Goal: Information Seeking & Learning: Learn about a topic

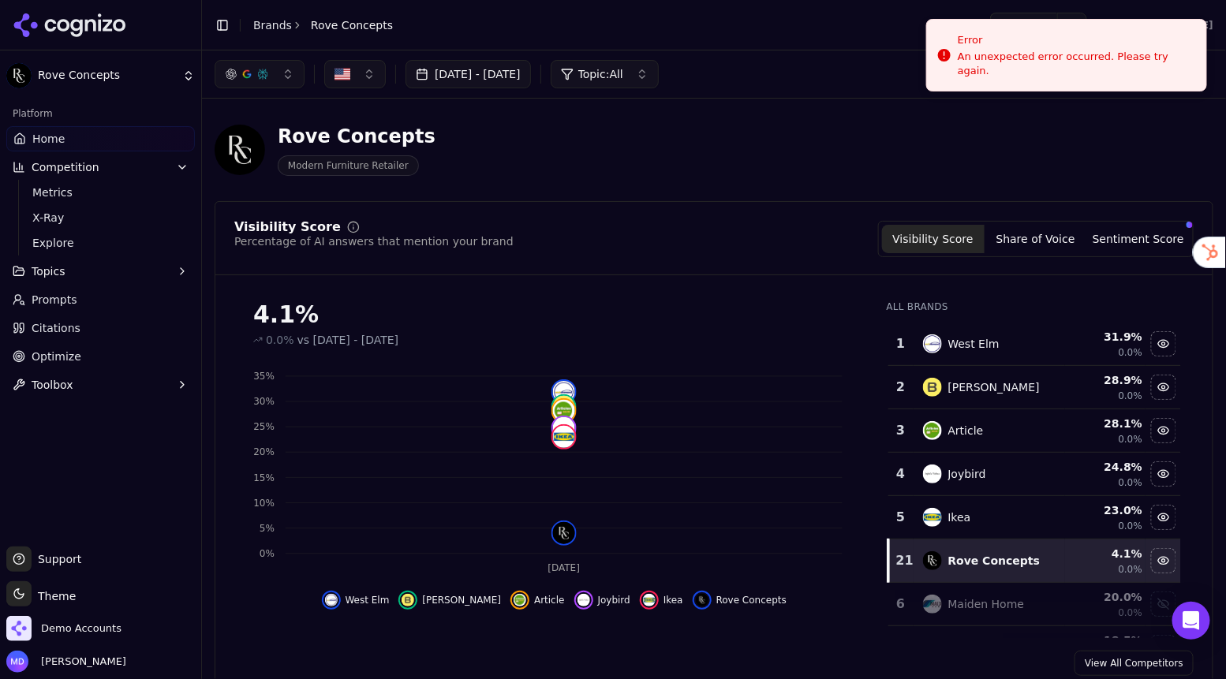
click at [262, 24] on link "Brands" at bounding box center [272, 25] width 39 height 13
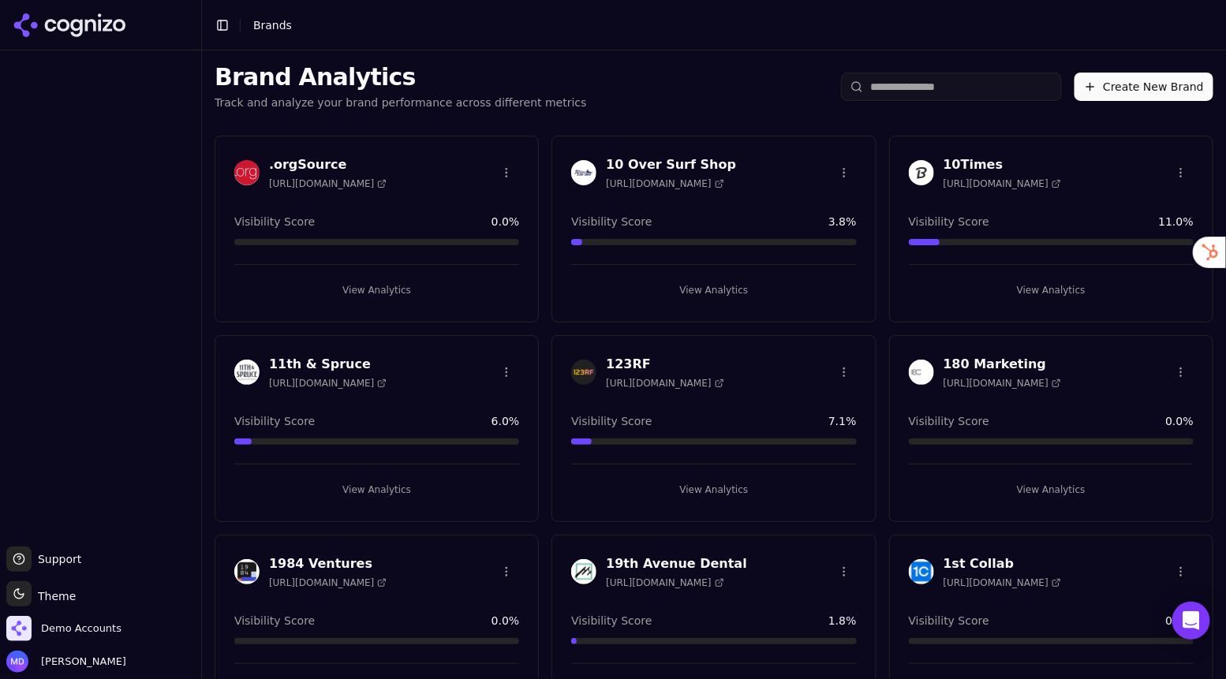
click at [979, 88] on input "search" at bounding box center [951, 87] width 221 height 28
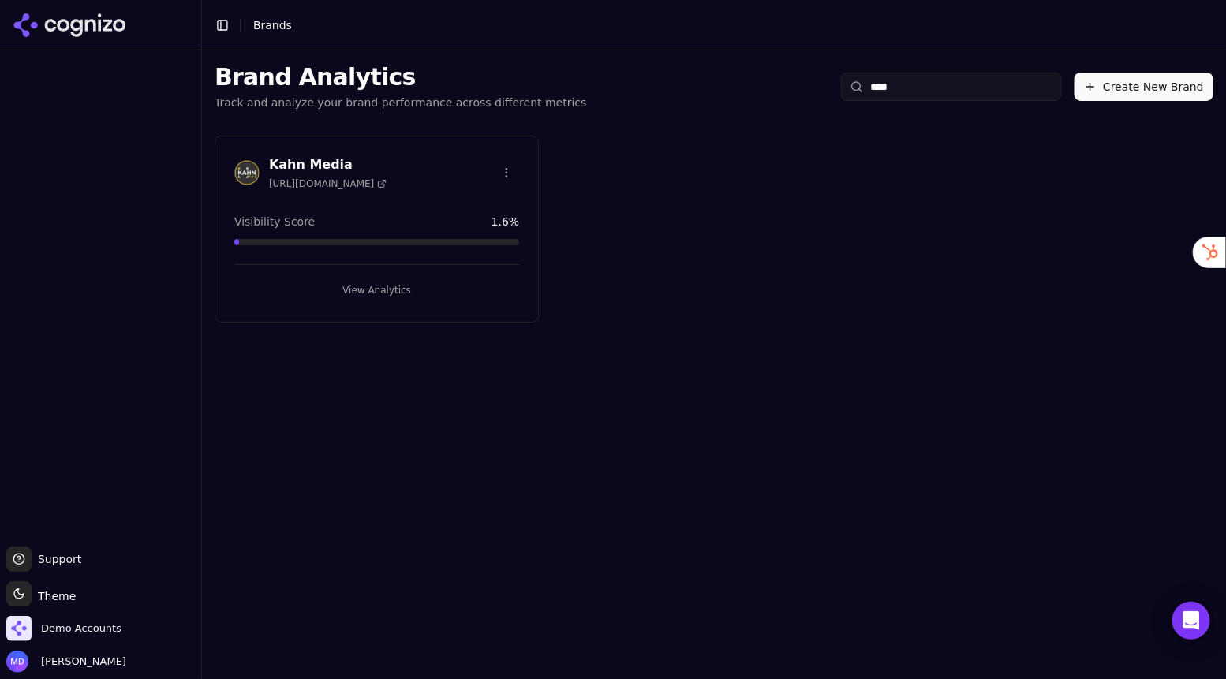
type input "****"
click at [413, 285] on button "View Analytics" at bounding box center [376, 290] width 285 height 25
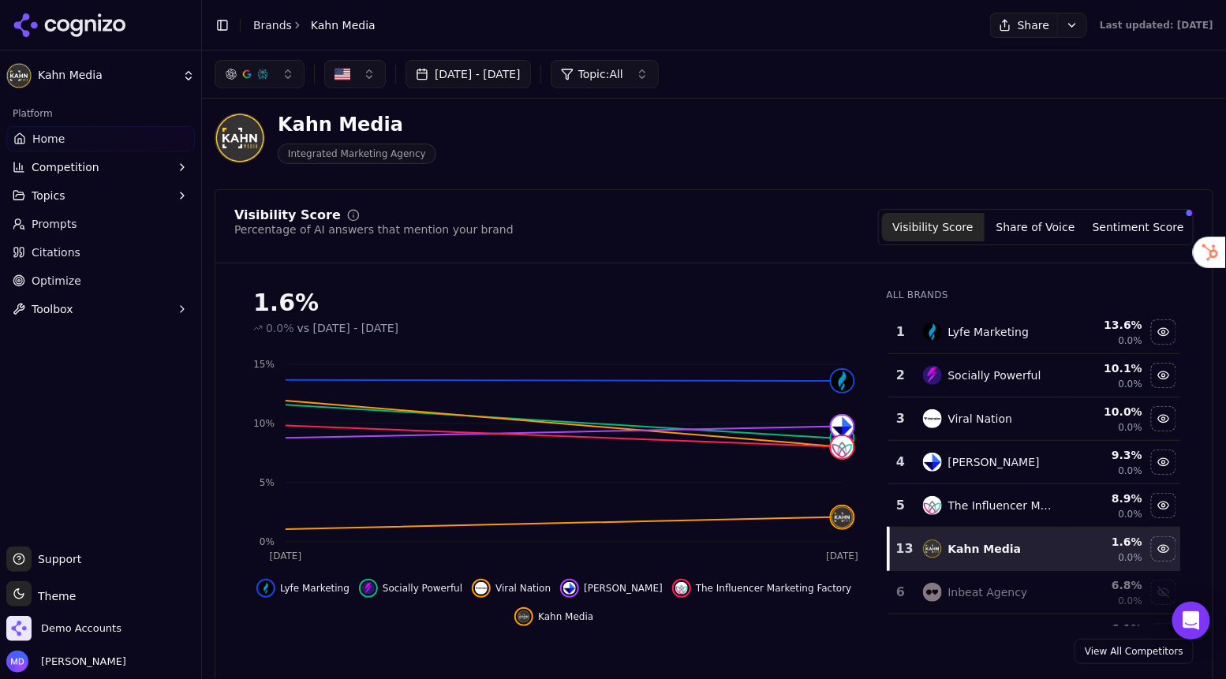
scroll to position [15, 0]
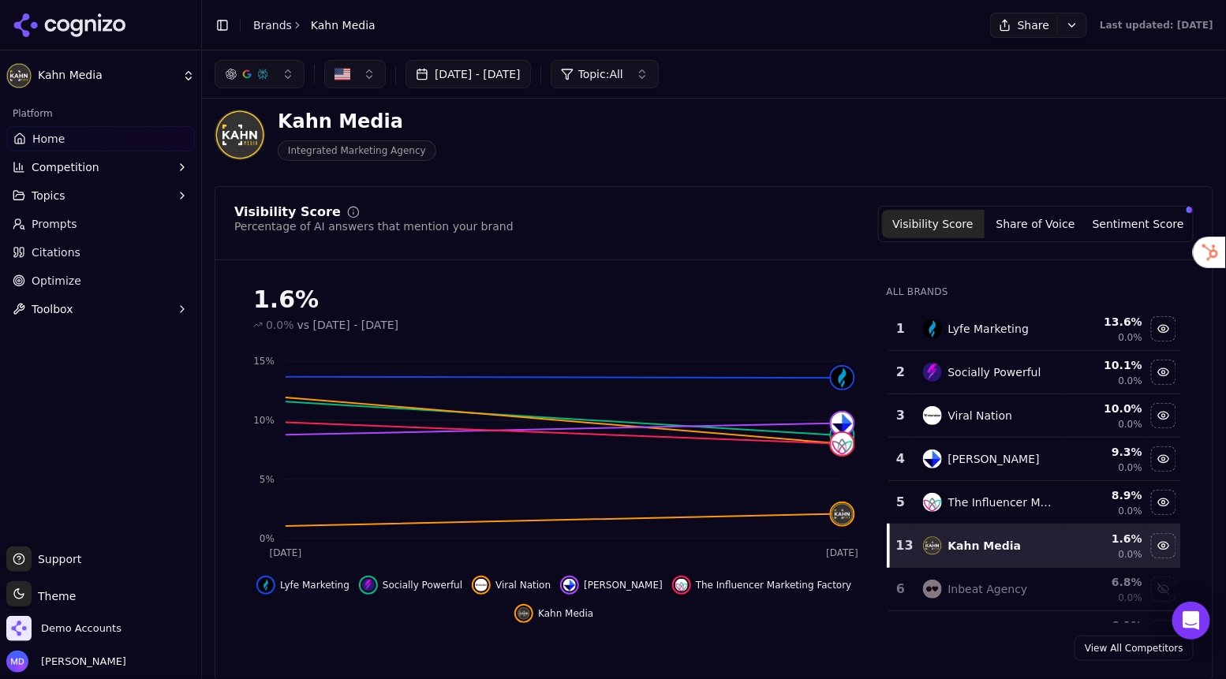
click at [61, 196] on span "Topics" at bounding box center [49, 196] width 34 height 16
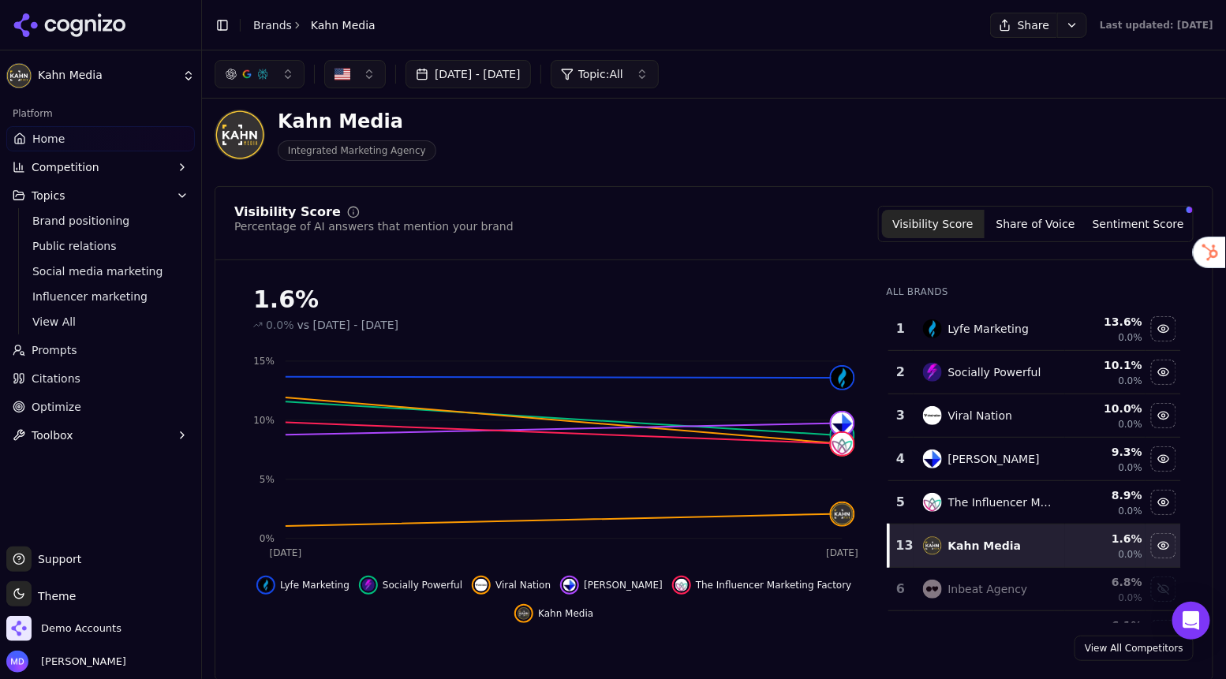
scroll to position [505, 0]
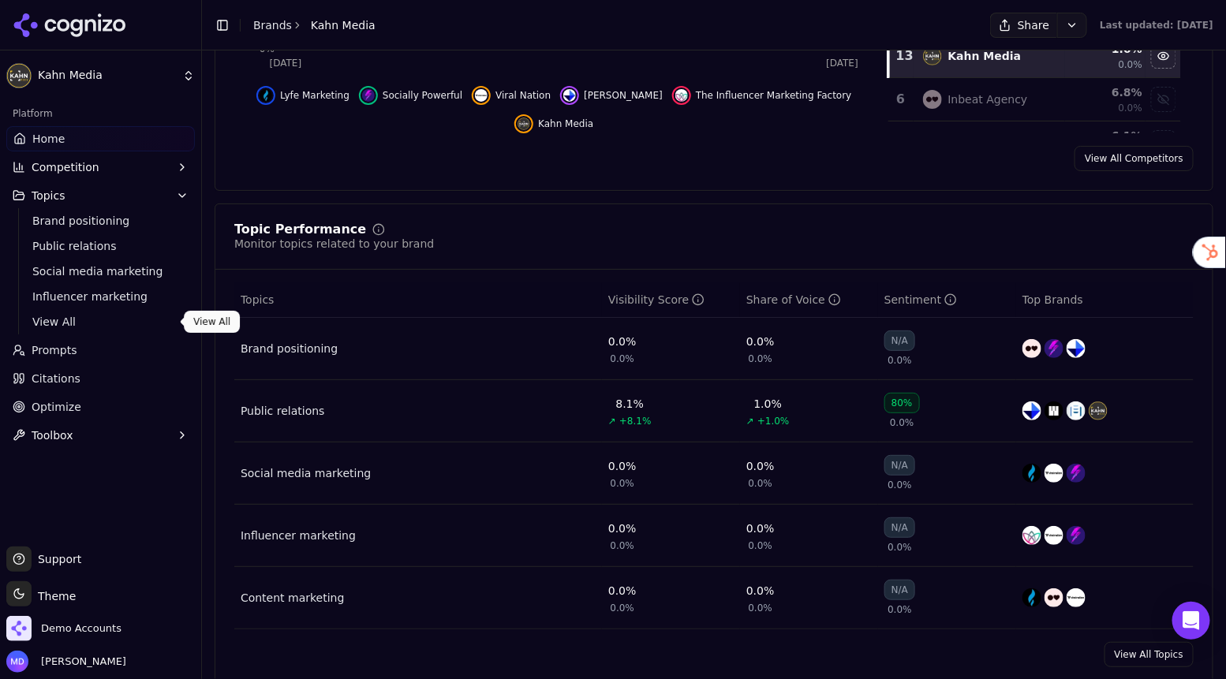
click at [65, 320] on span "View All" at bounding box center [100, 322] width 137 height 16
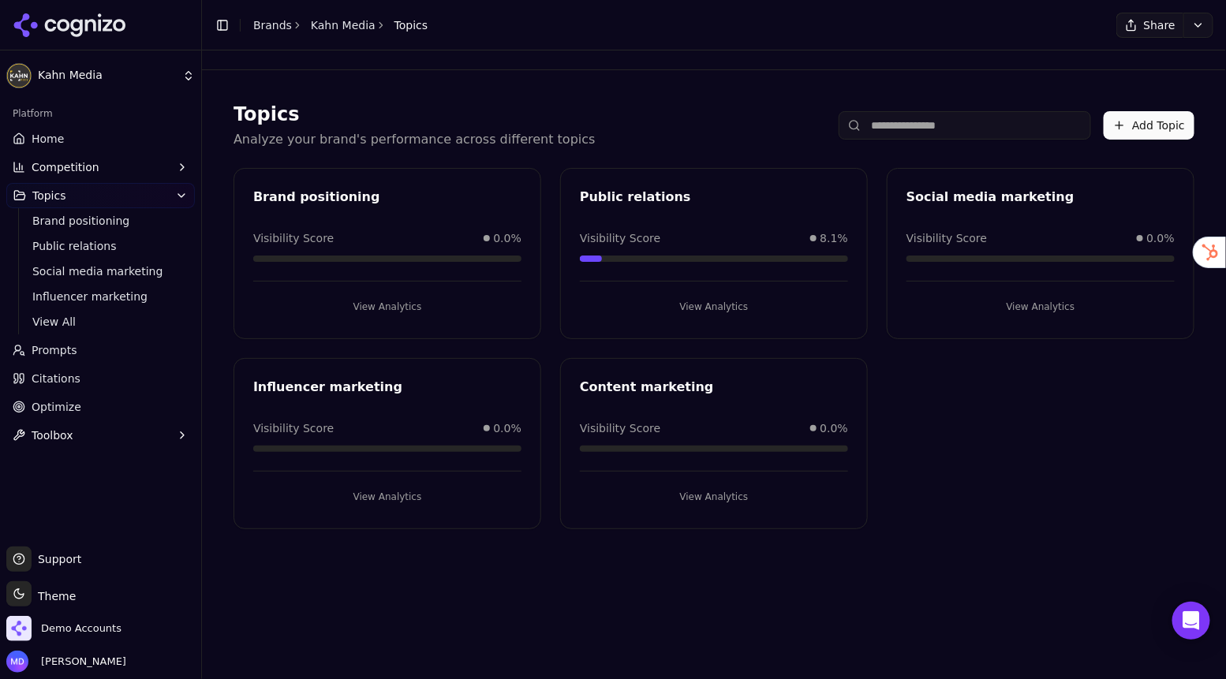
click at [66, 143] on link "Home" at bounding box center [100, 138] width 188 height 25
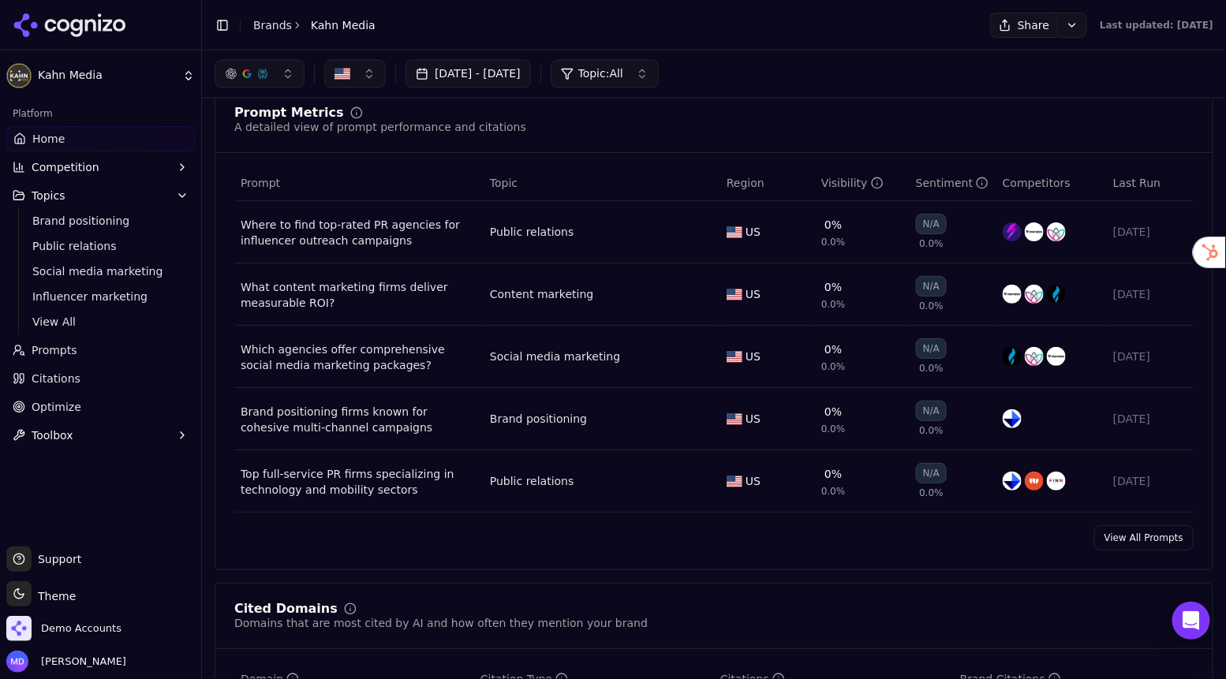
scroll to position [1108, 0]
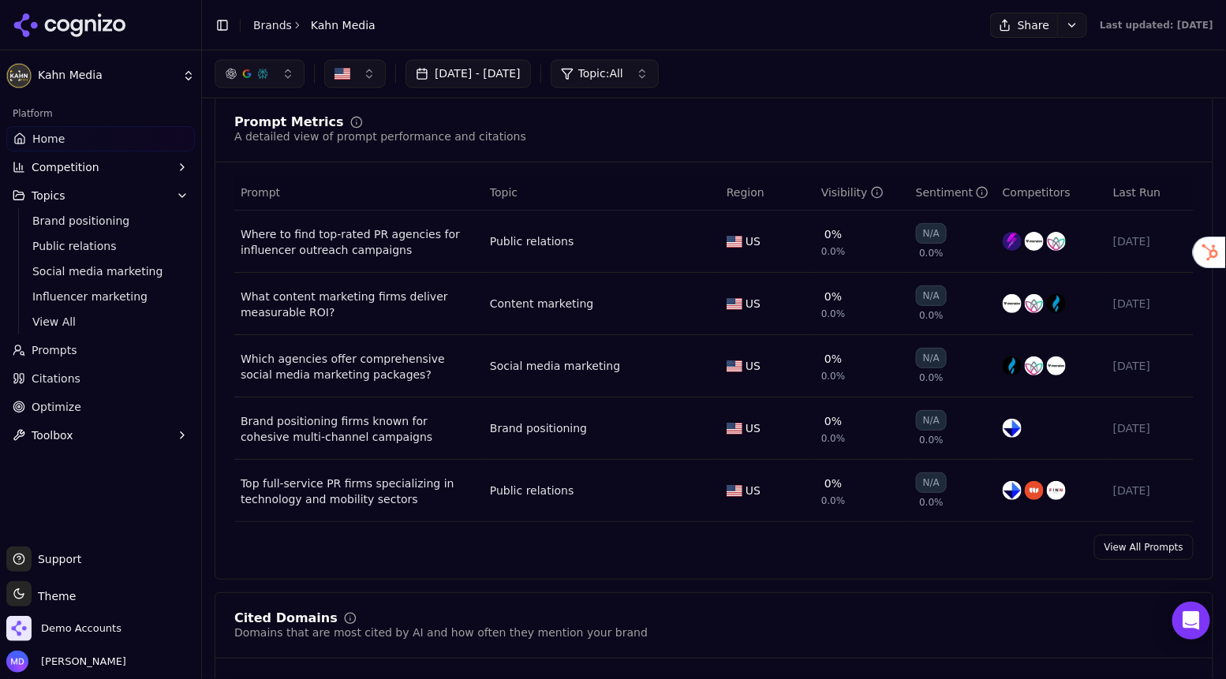
click at [62, 352] on span "Prompts" at bounding box center [55, 350] width 46 height 16
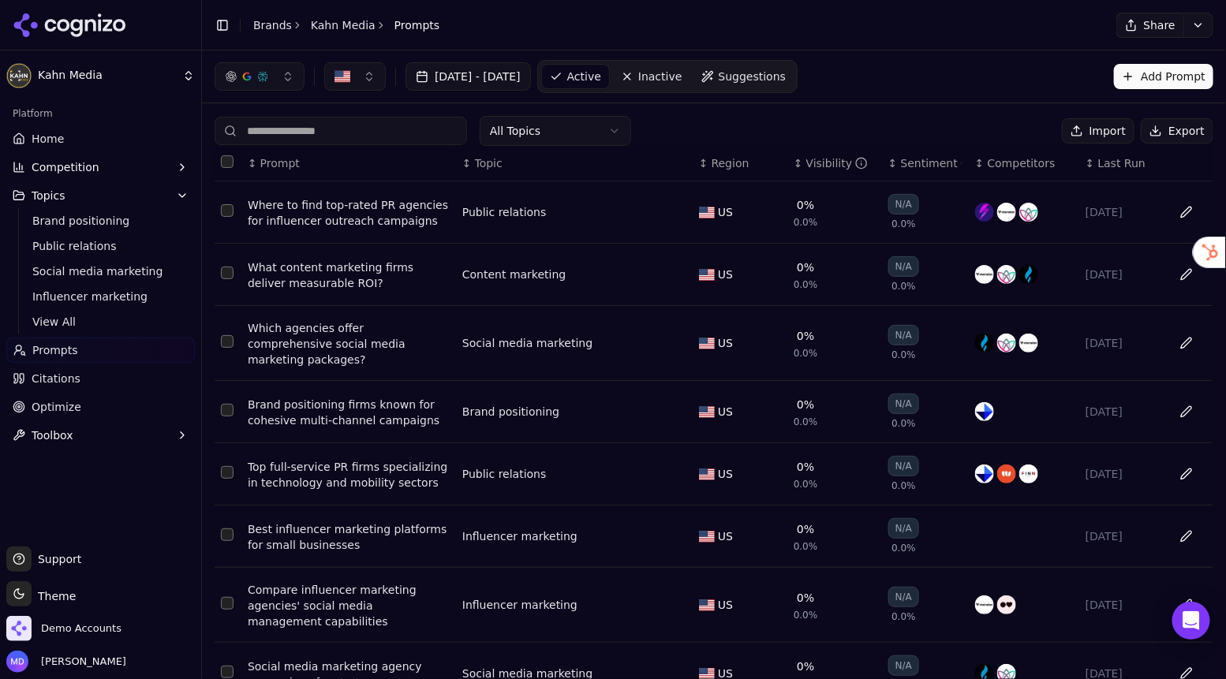
click at [808, 159] on div "Visibility" at bounding box center [837, 163] width 62 height 16
click at [390, 165] on div "↕ Prompt" at bounding box center [349, 163] width 202 height 16
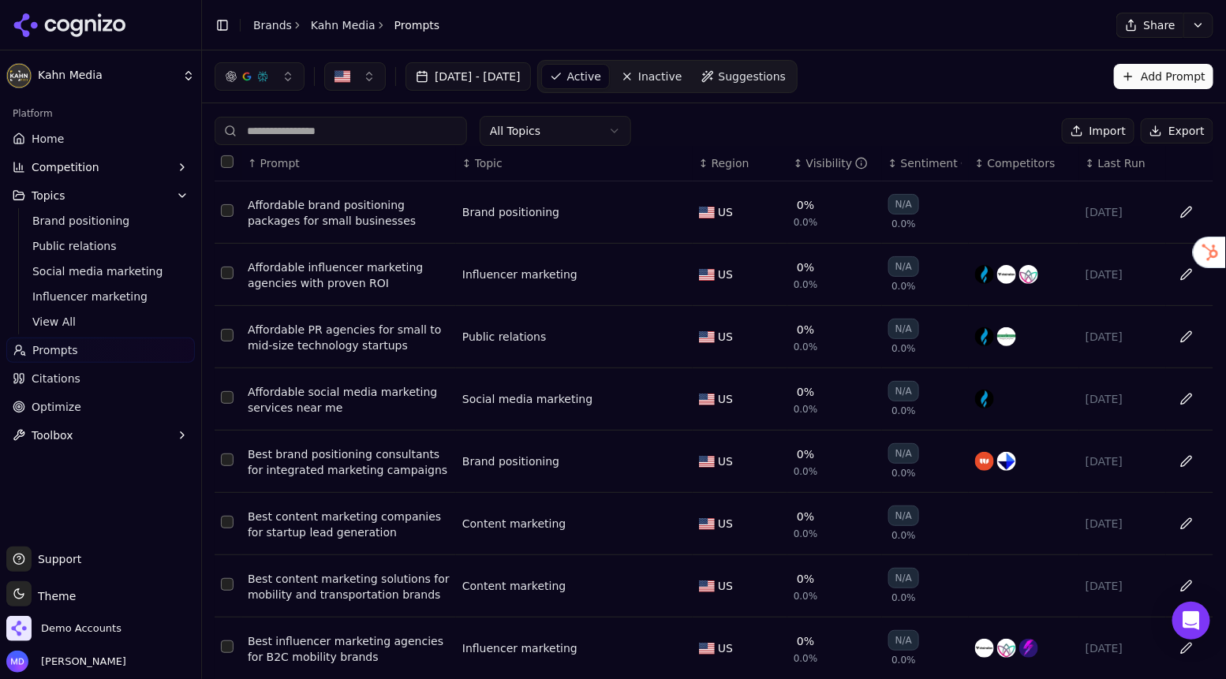
click at [390, 165] on div "↑ Prompt" at bounding box center [349, 163] width 202 height 16
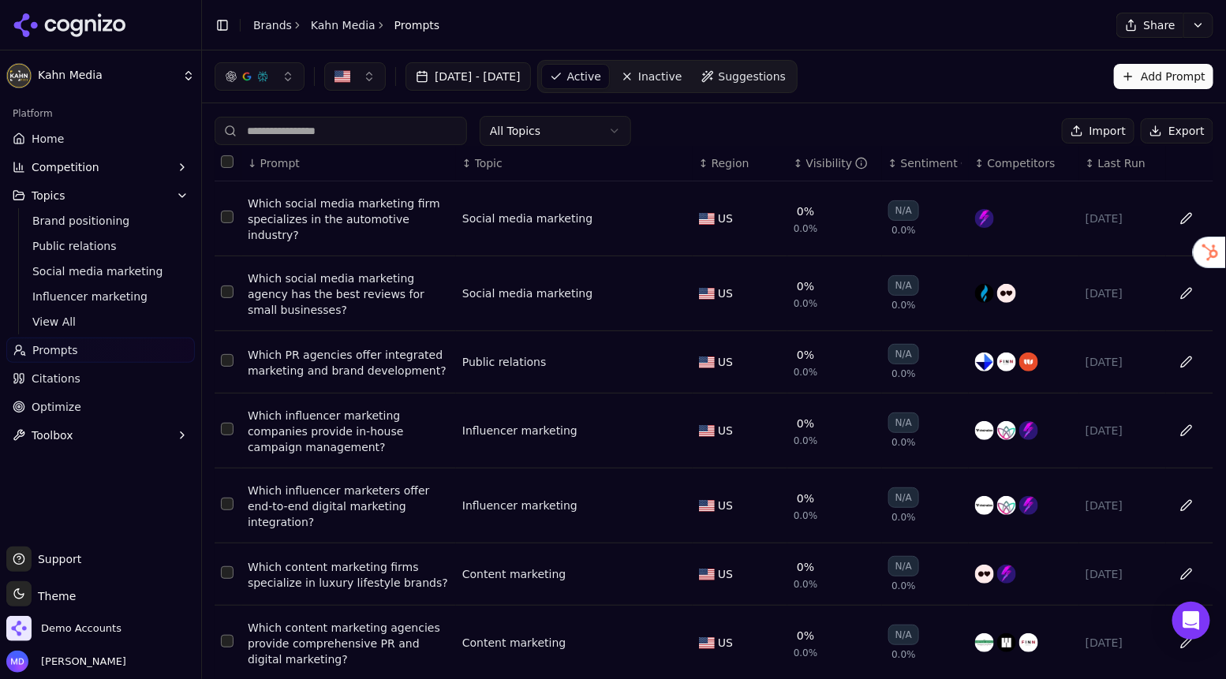
click at [390, 165] on div "↓ Prompt" at bounding box center [349, 163] width 202 height 16
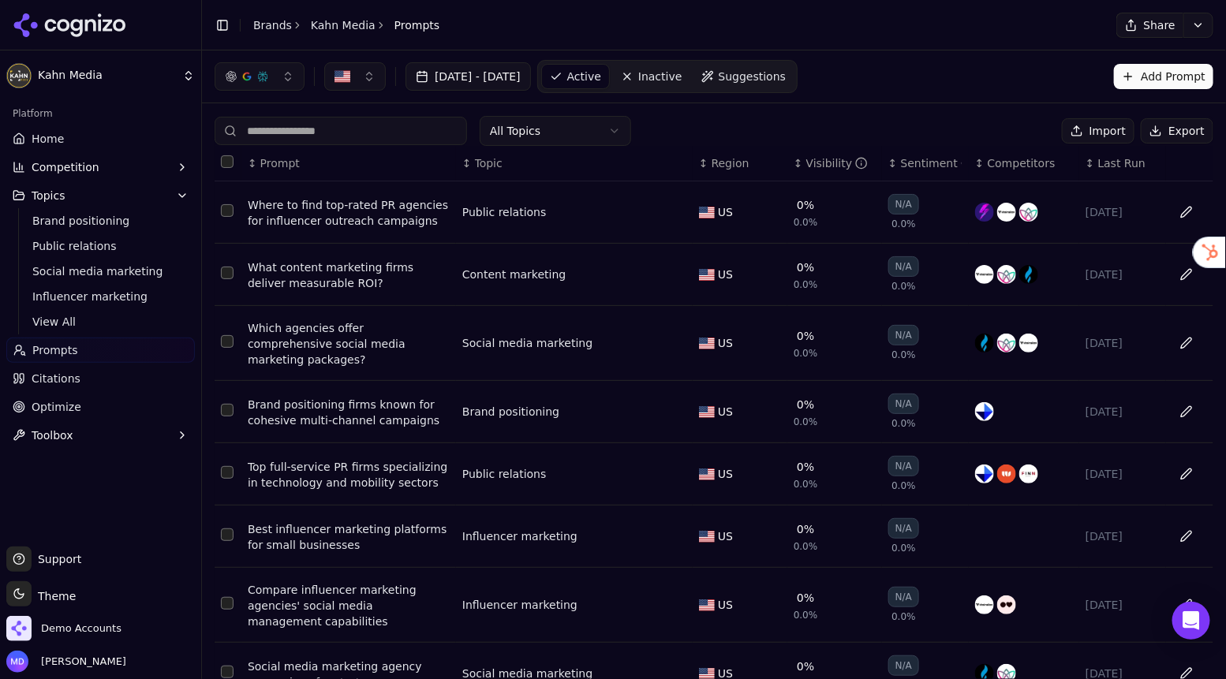
click at [521, 159] on div "↕ Topic" at bounding box center [574, 163] width 224 height 16
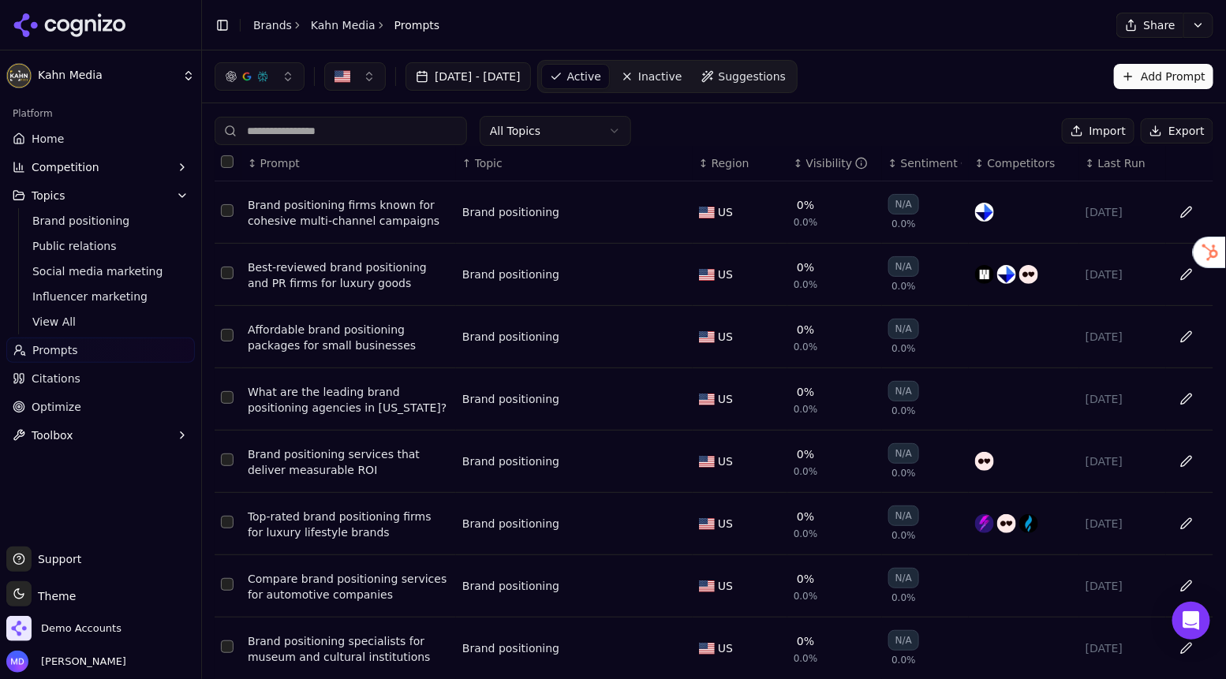
click at [521, 159] on div "↑ Topic" at bounding box center [574, 163] width 224 height 16
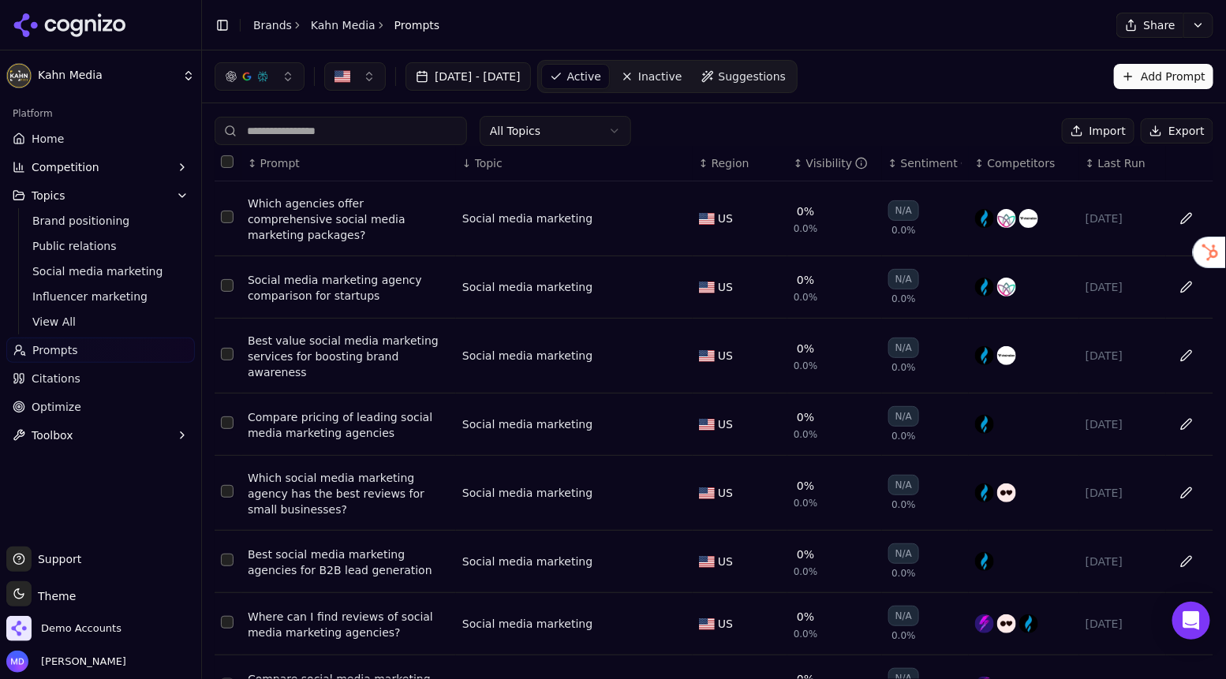
click at [834, 170] on th "↕ Visibility" at bounding box center [834, 163] width 95 height 35
click at [43, 353] on span "Prompts" at bounding box center [55, 350] width 46 height 16
click at [54, 188] on span "Topics" at bounding box center [49, 196] width 34 height 16
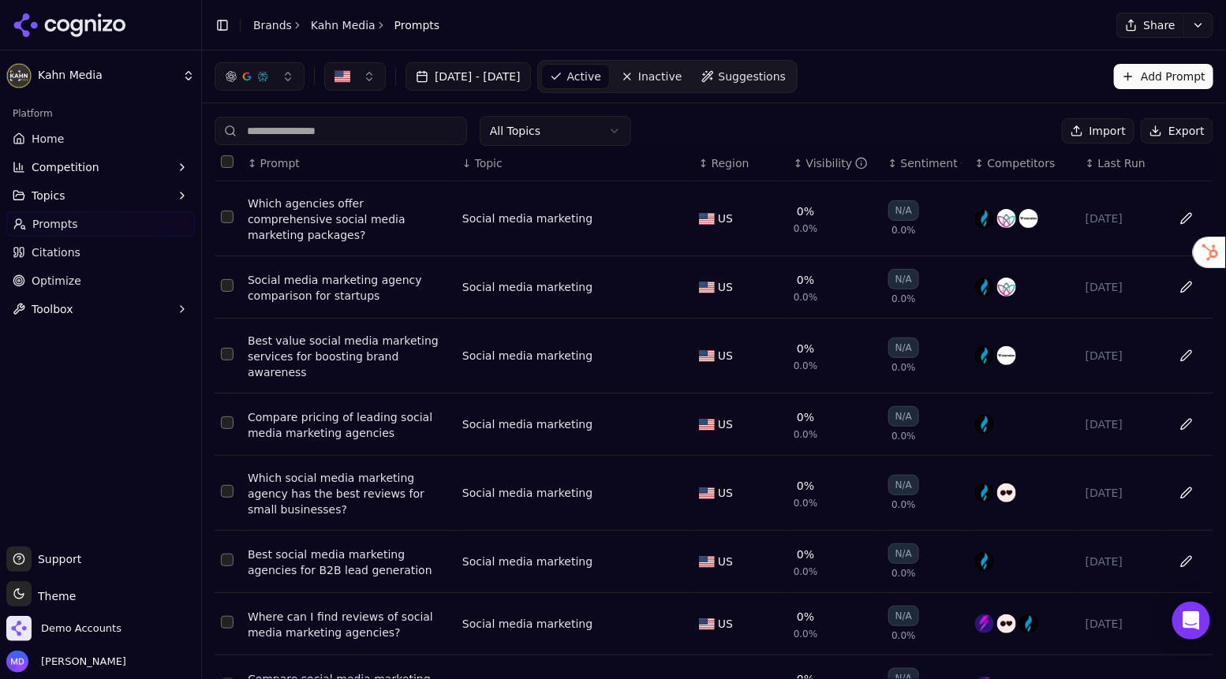
click at [58, 285] on span "Optimize" at bounding box center [57, 281] width 50 height 16
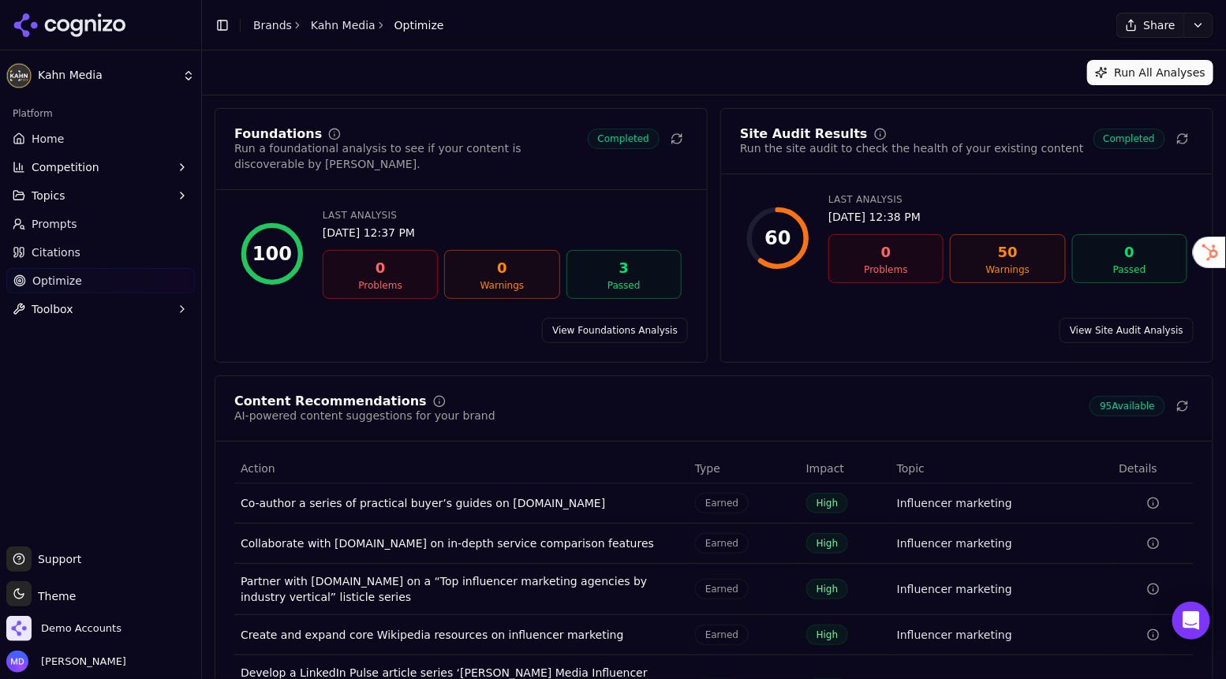
click at [53, 231] on span "Prompts" at bounding box center [55, 224] width 46 height 16
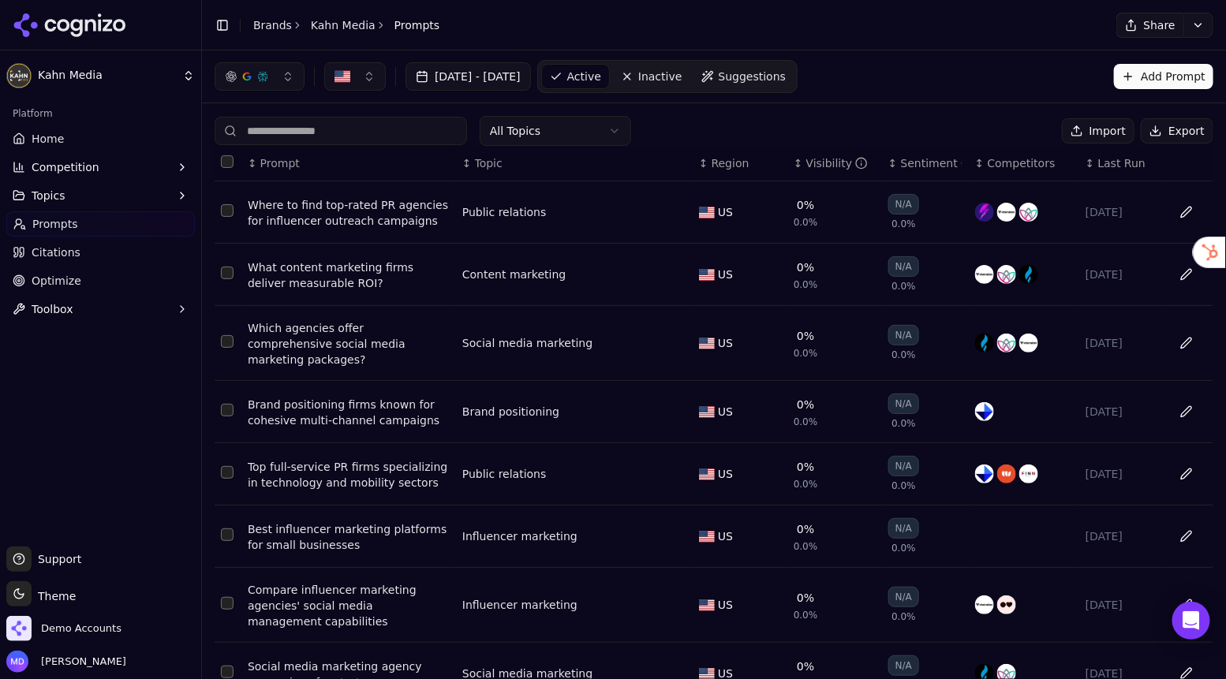
click at [1185, 129] on button "Export" at bounding box center [1176, 130] width 73 height 25
click at [47, 259] on span "Citations" at bounding box center [56, 252] width 49 height 16
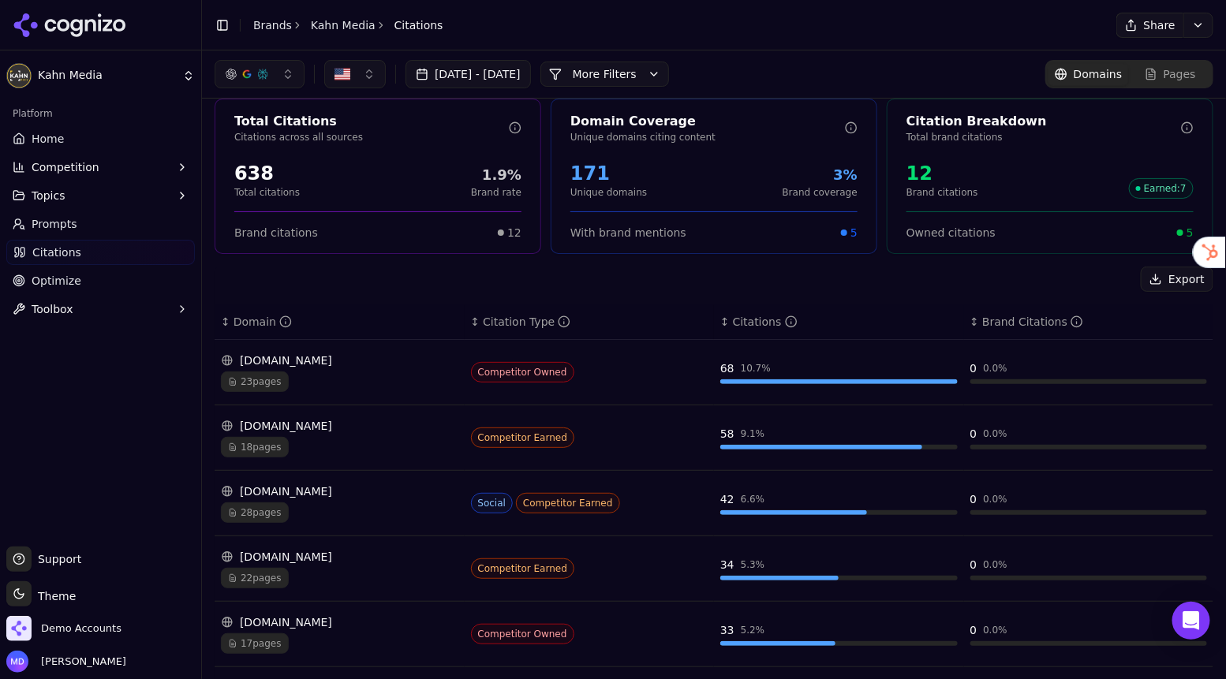
scroll to position [8, 0]
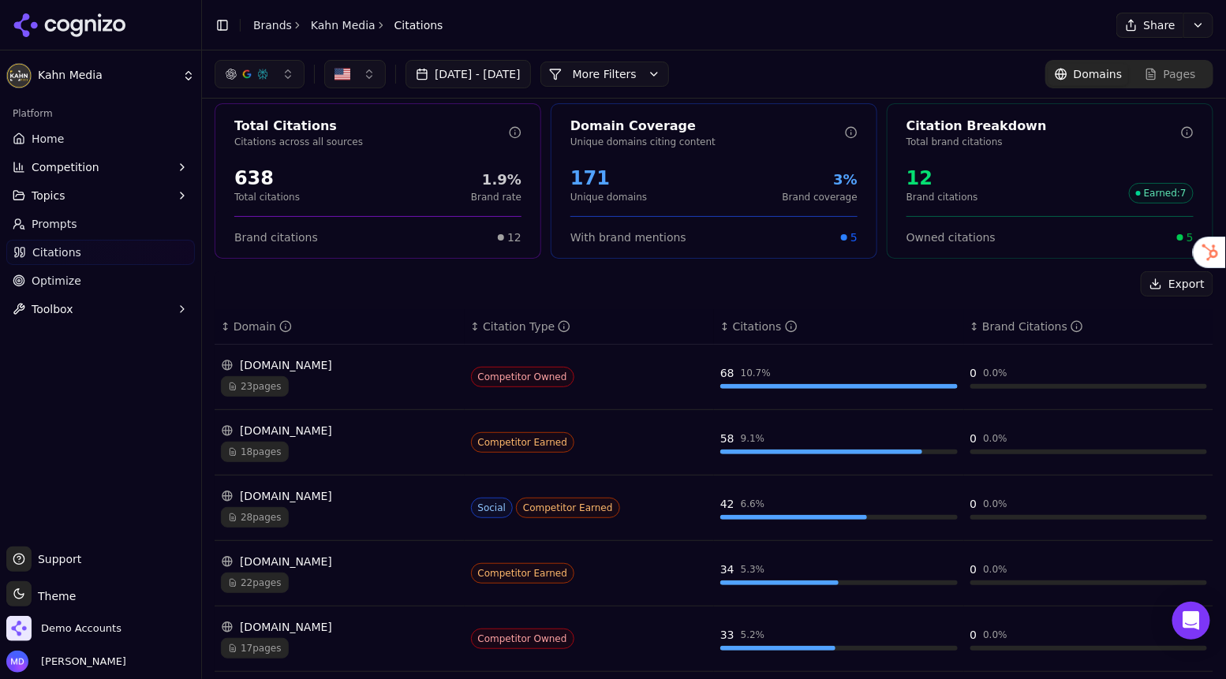
click at [103, 278] on link "Optimize" at bounding box center [100, 280] width 188 height 25
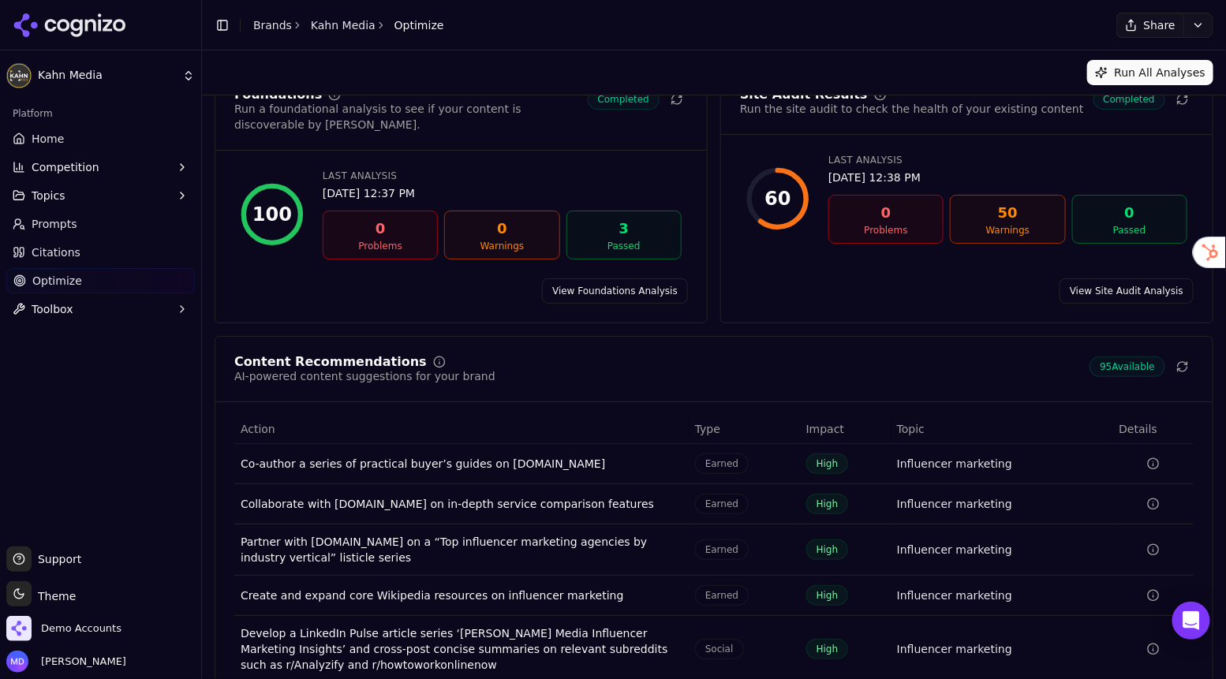
scroll to position [39, 0]
click at [53, 136] on span "Home" at bounding box center [48, 139] width 32 height 16
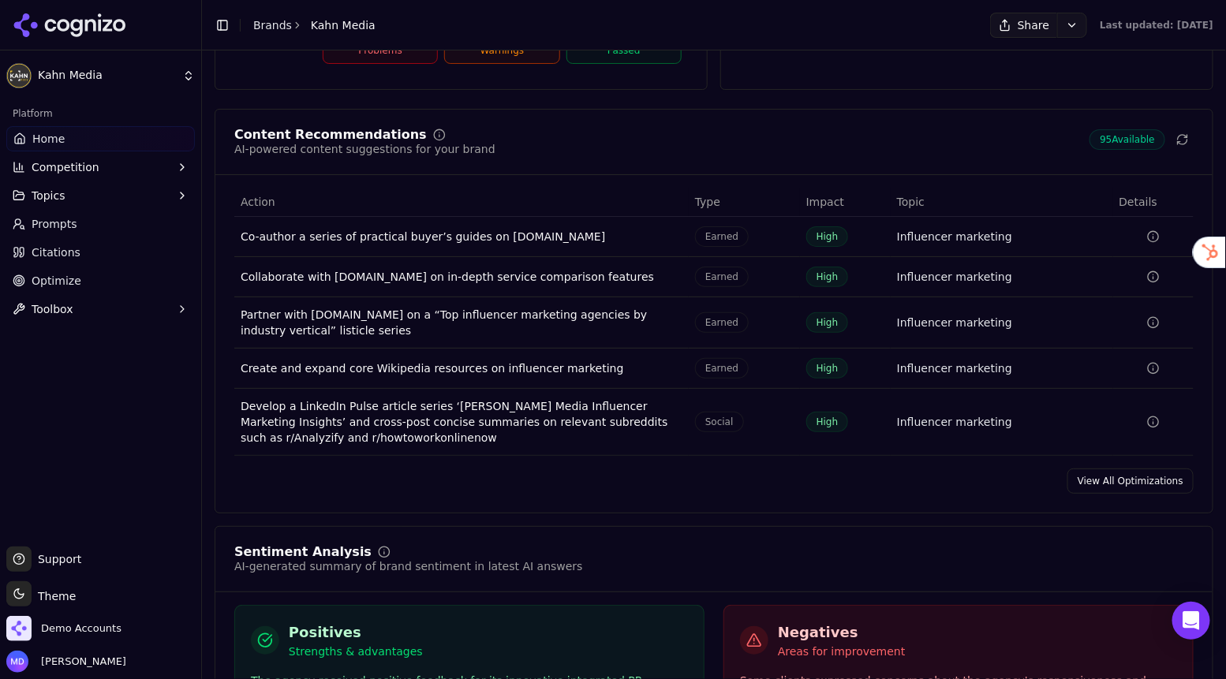
scroll to position [2343, 0]
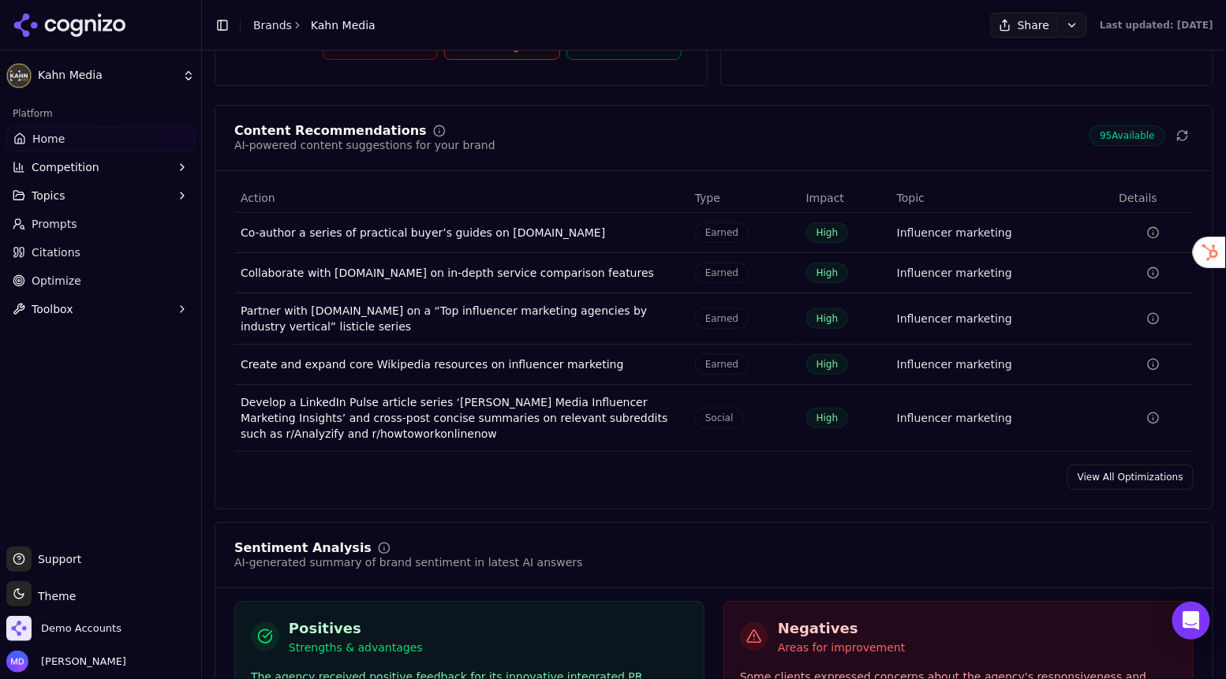
click at [1130, 477] on link "View All Optimizations" at bounding box center [1130, 476] width 126 height 25
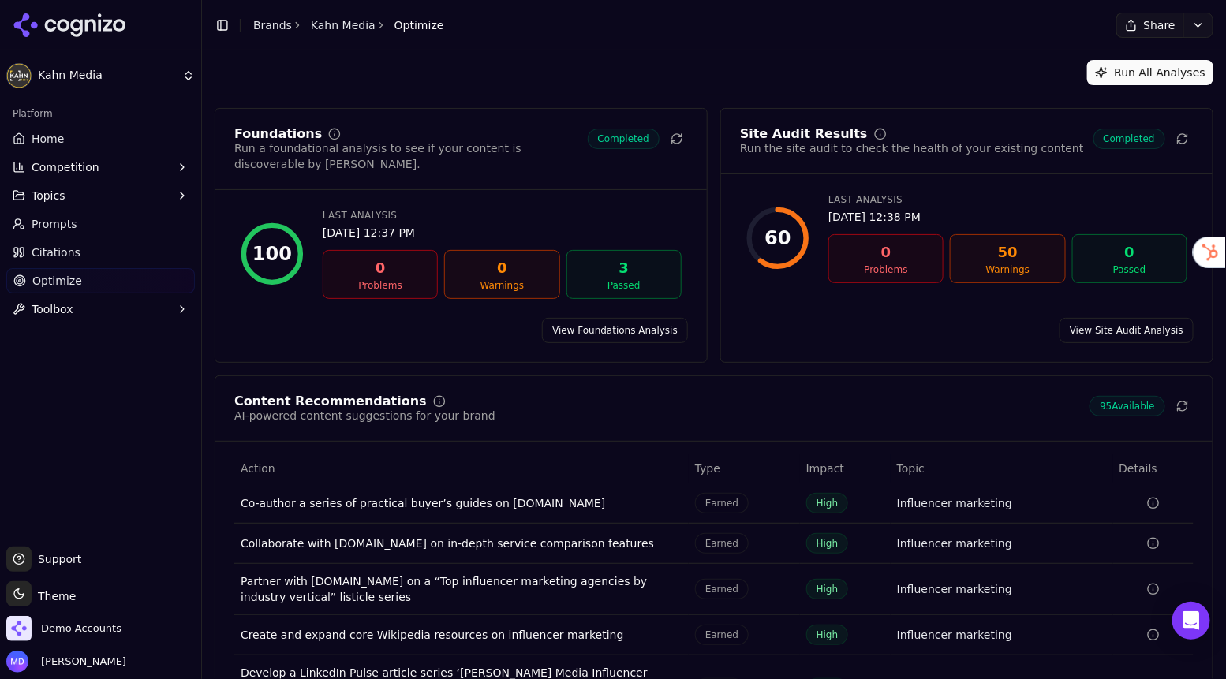
click at [82, 256] on link "Citations" at bounding box center [100, 252] width 188 height 25
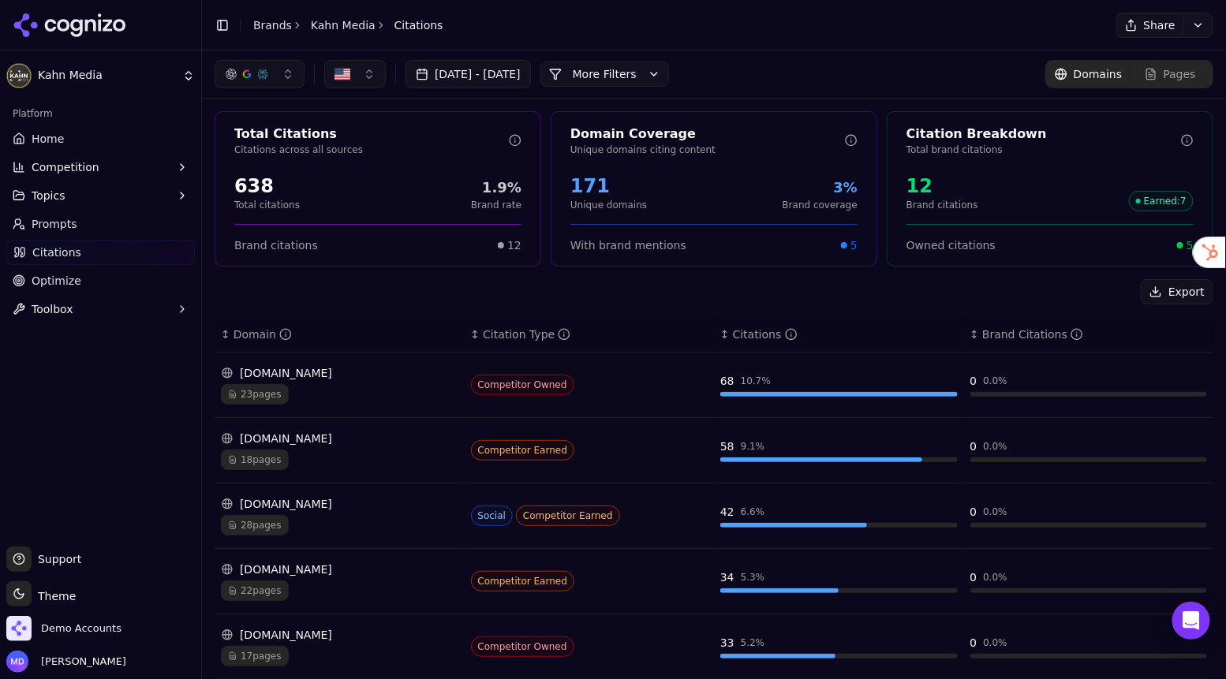
click at [68, 280] on span "Optimize" at bounding box center [57, 281] width 50 height 16
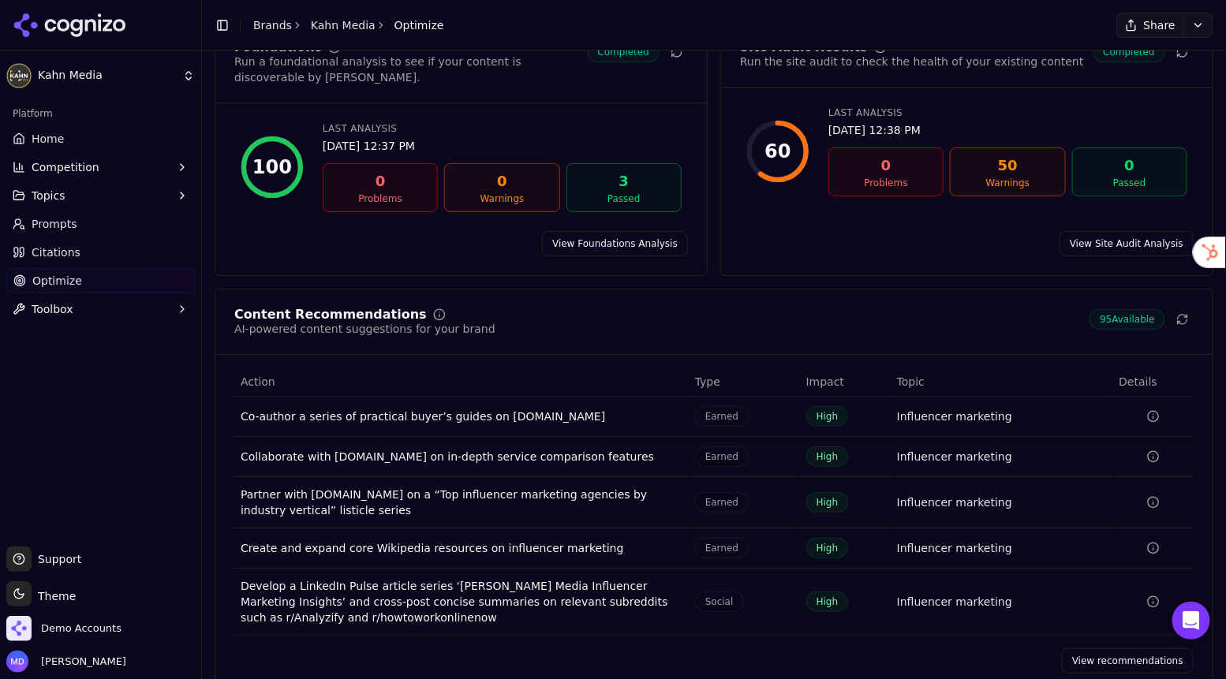
scroll to position [113, 0]
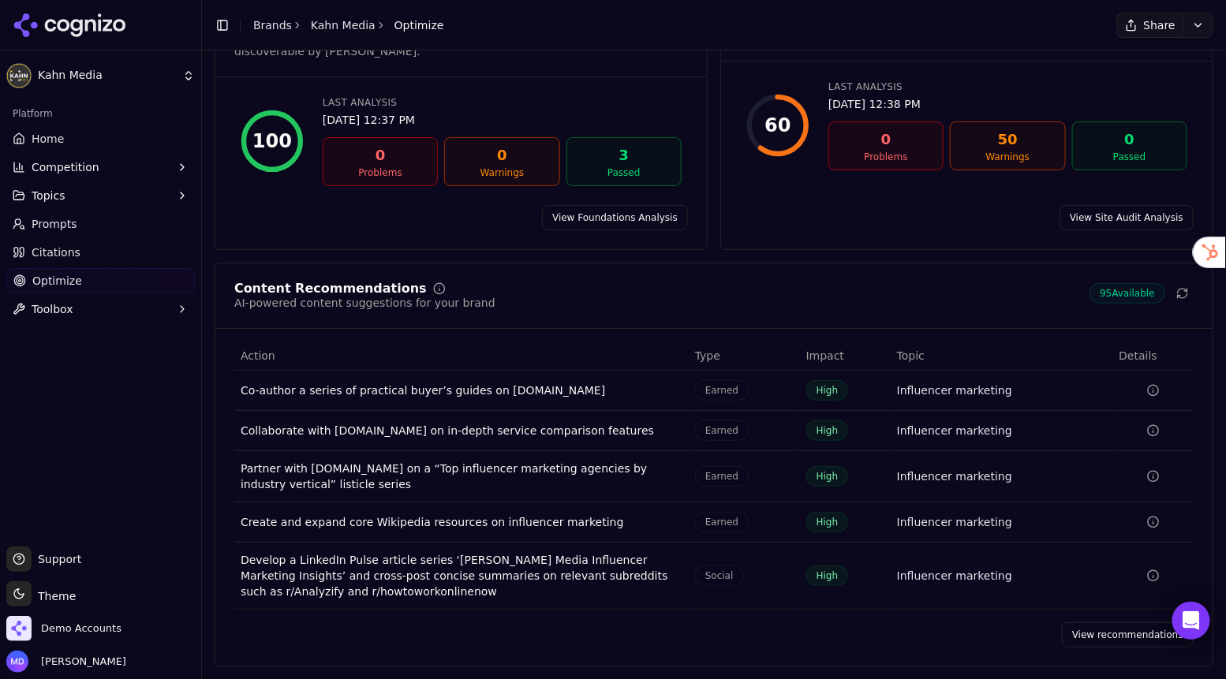
click at [73, 141] on link "Home" at bounding box center [100, 138] width 188 height 25
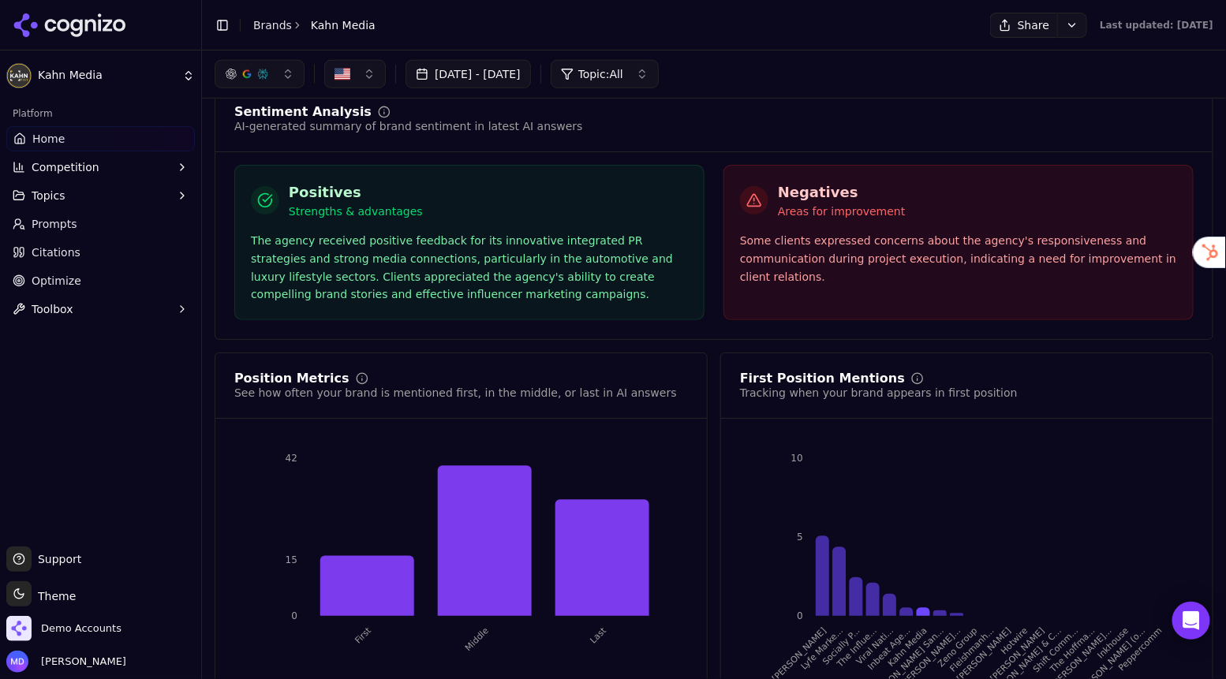
scroll to position [2776, 0]
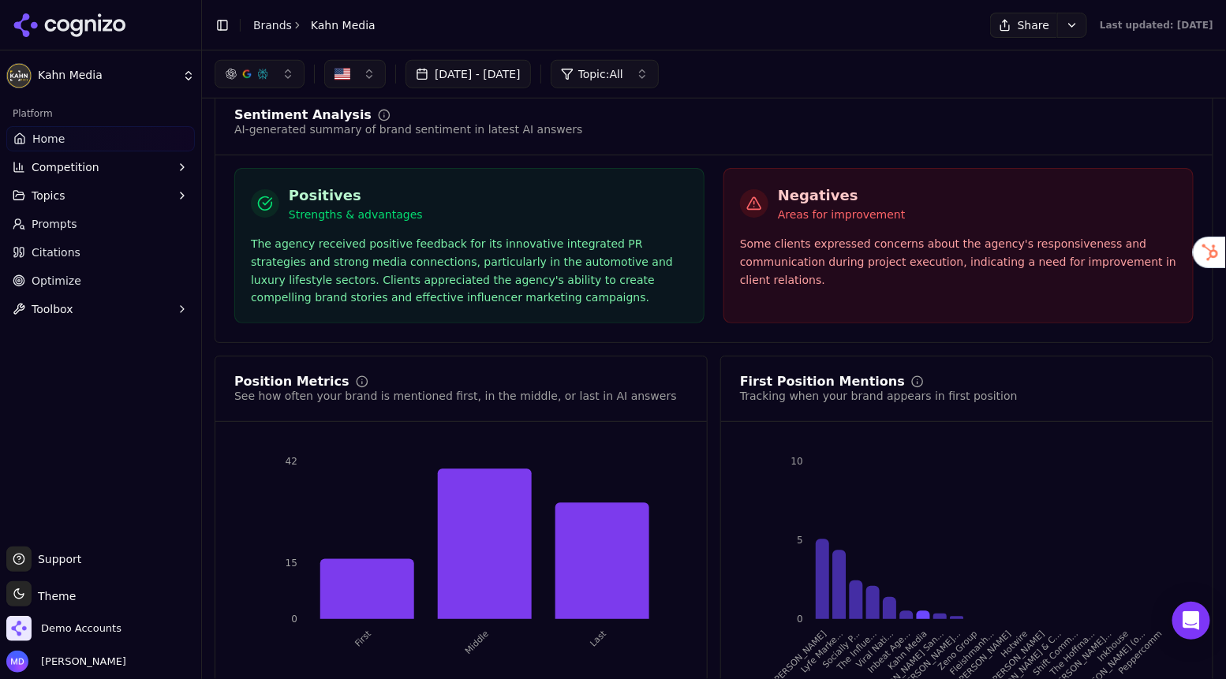
click at [65, 275] on span "Optimize" at bounding box center [57, 281] width 50 height 16
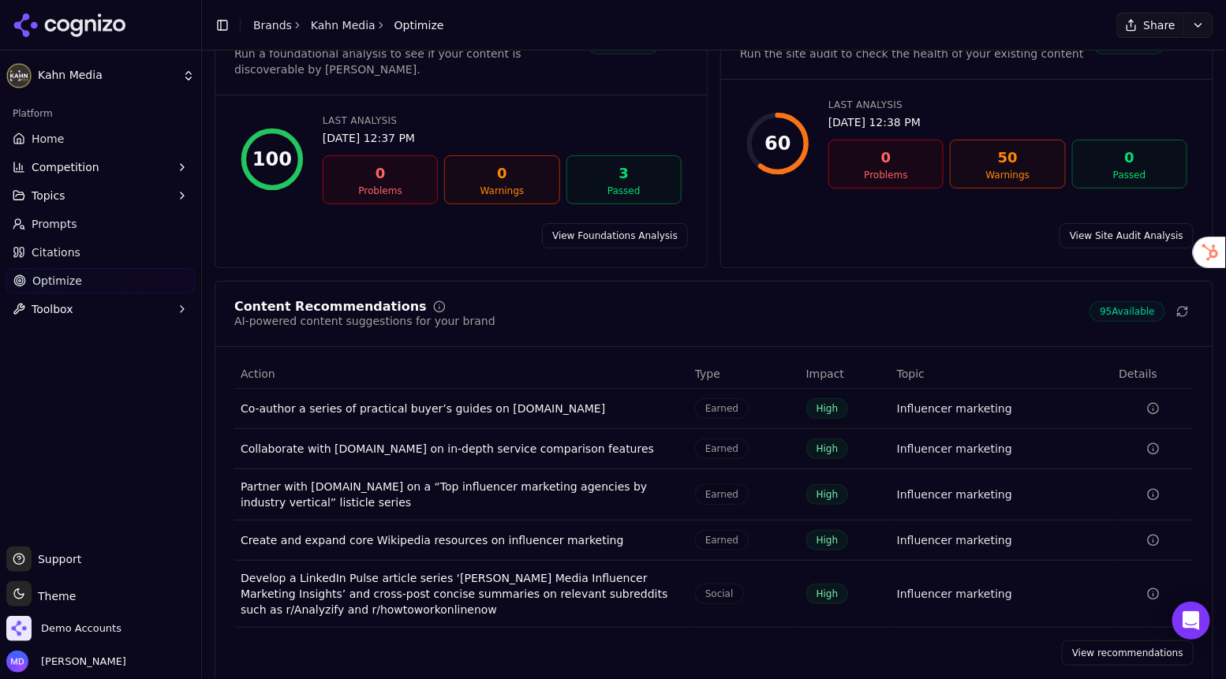
scroll to position [107, 0]
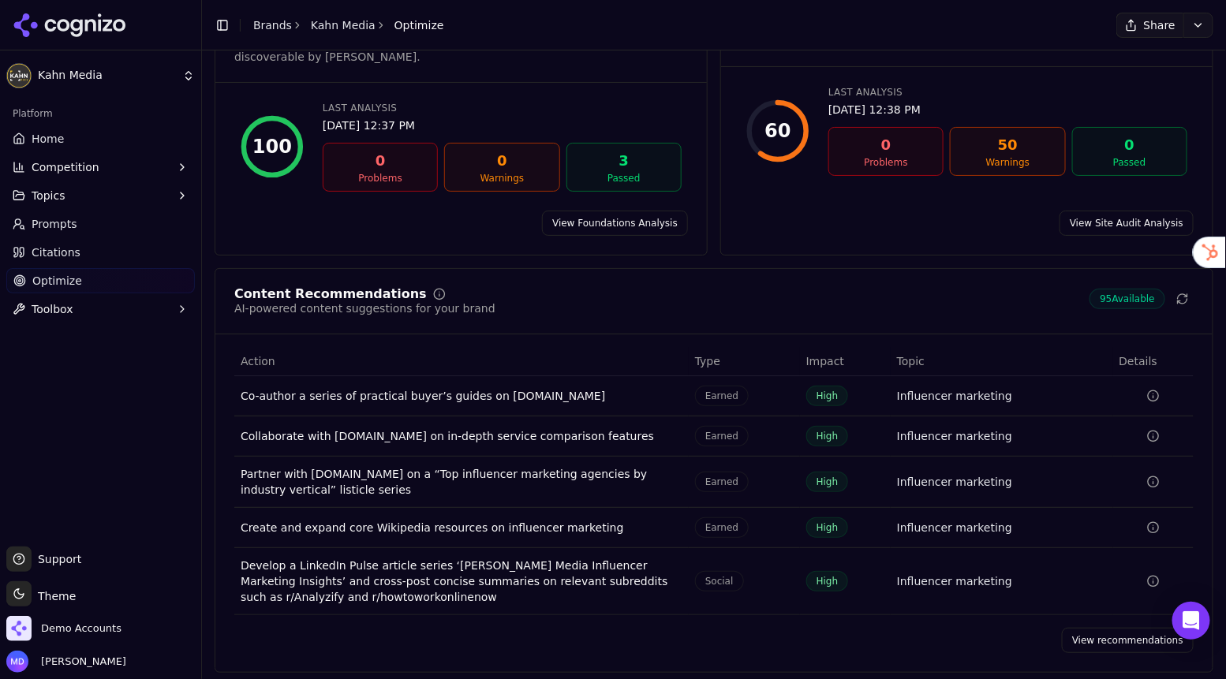
click at [1103, 633] on link "View recommendations" at bounding box center [1127, 640] width 132 height 25
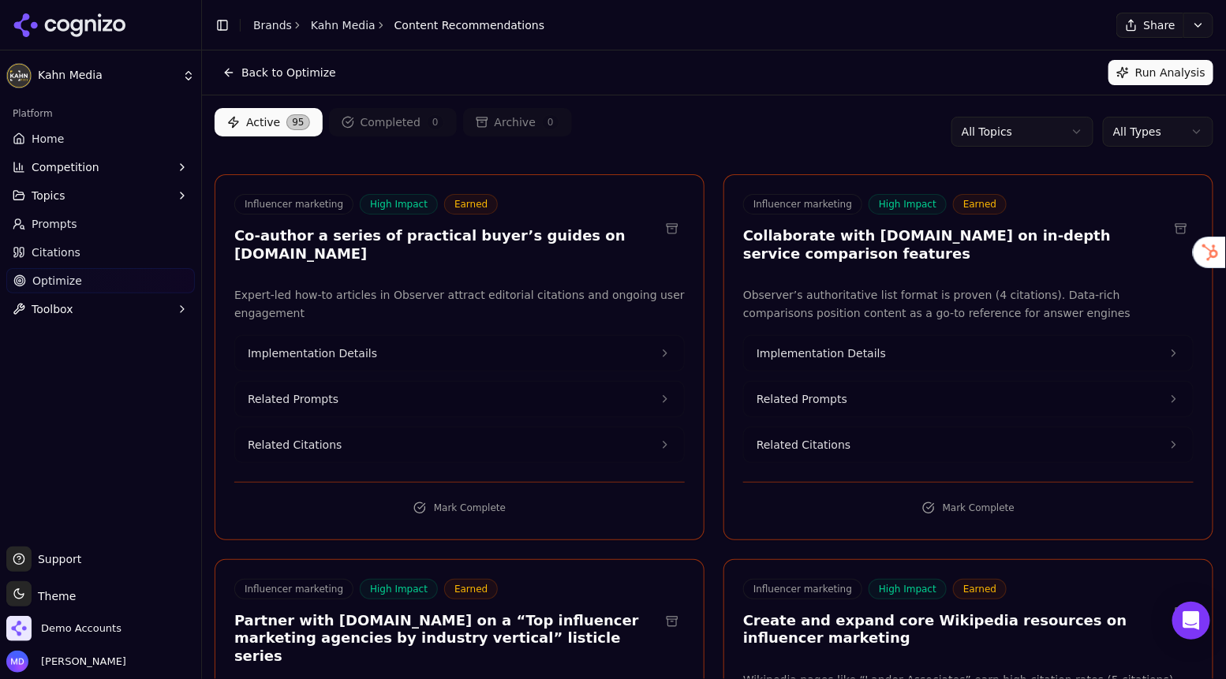
click at [1136, 138] on html "[PERSON_NAME] Media Platform Home Competition Topics Prompts Citations Optimize…" at bounding box center [613, 339] width 1226 height 679
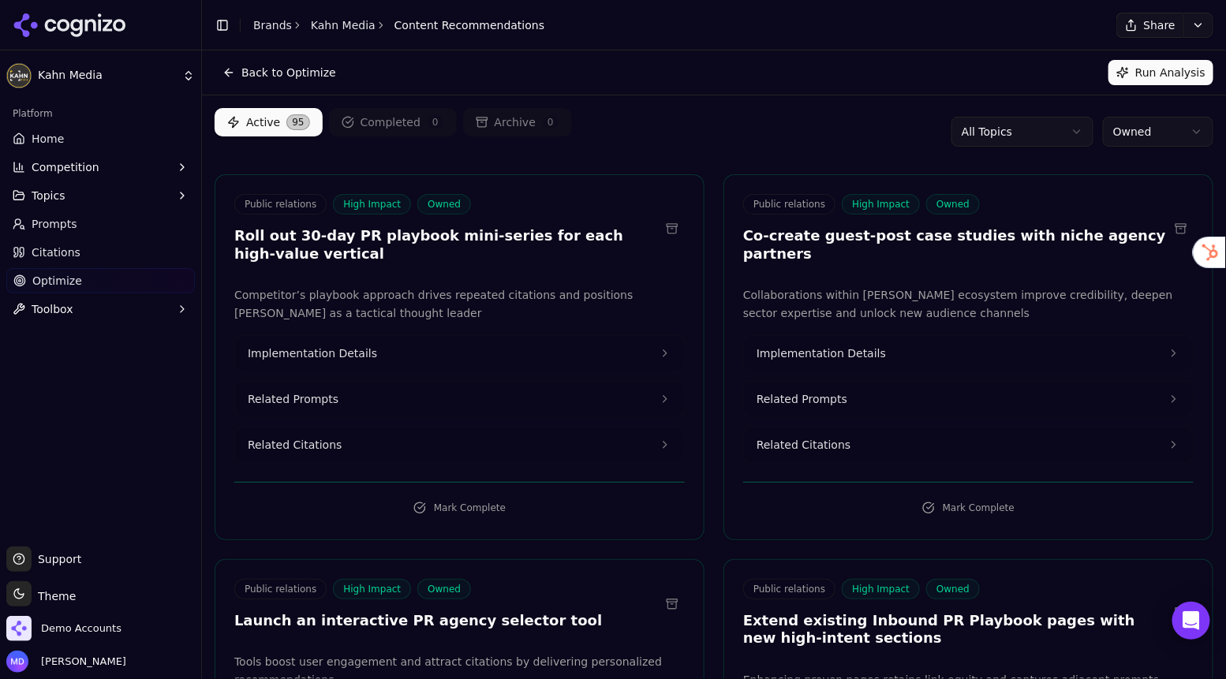
scroll to position [1, 0]
click at [406, 357] on button "Implementation Details" at bounding box center [459, 352] width 449 height 35
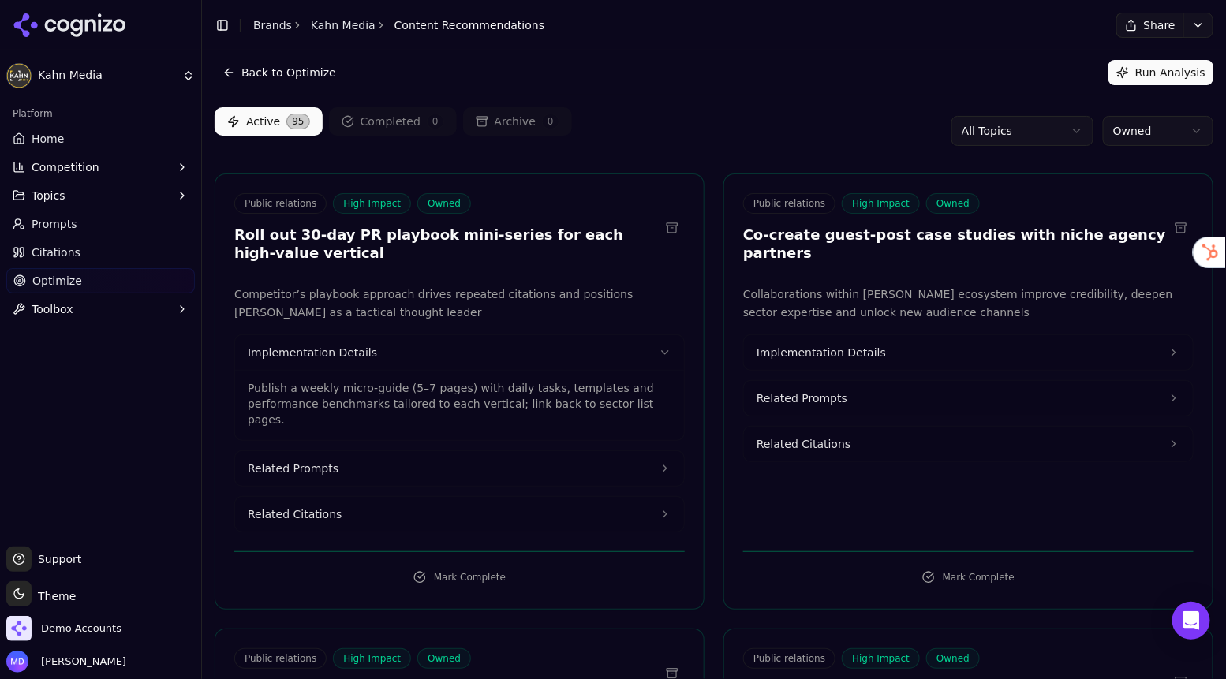
click at [852, 345] on span "Implementation Details" at bounding box center [820, 353] width 129 height 16
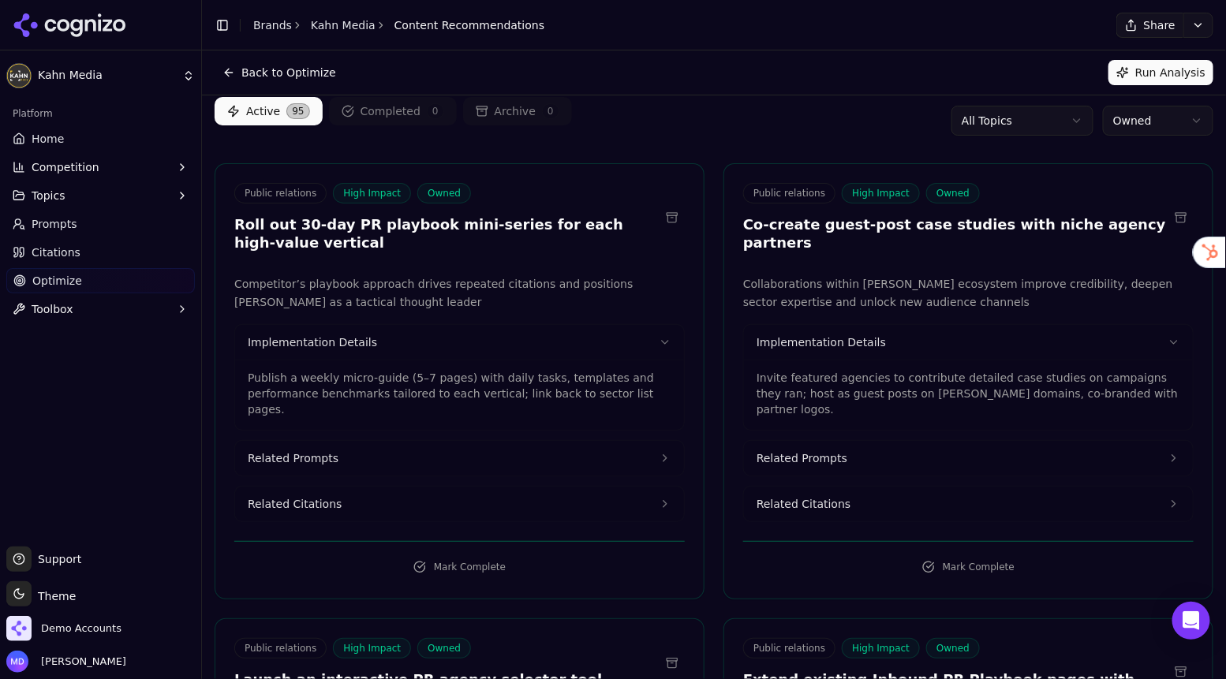
scroll to position [13, 0]
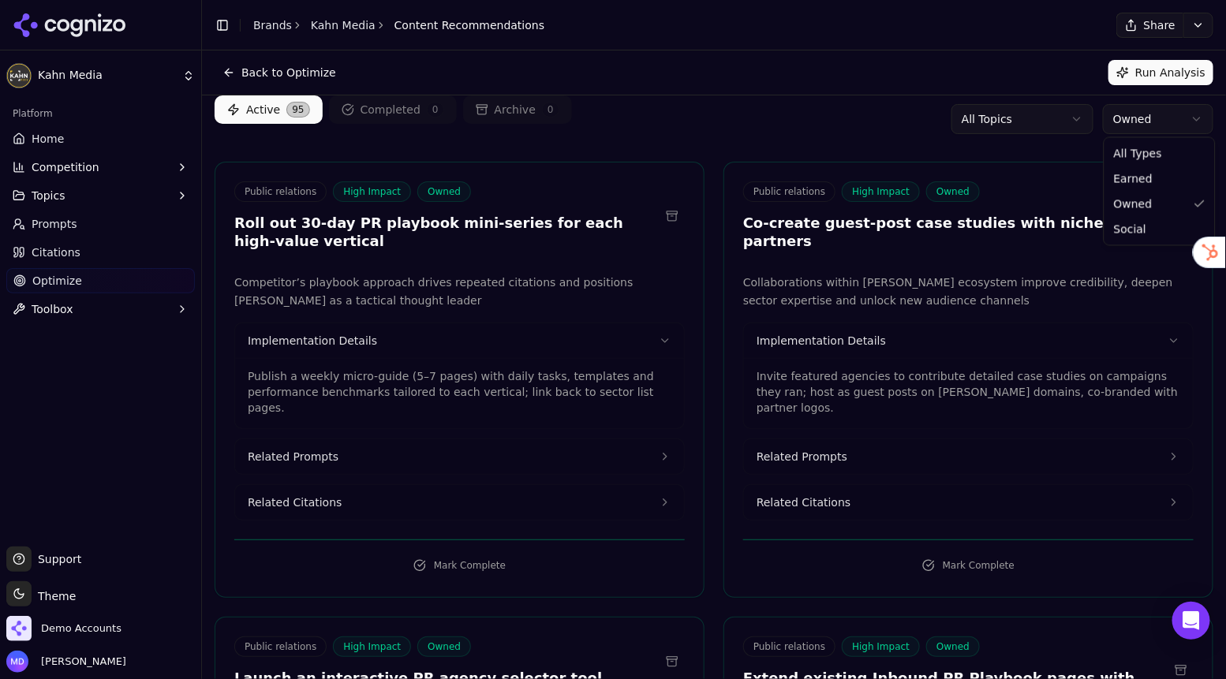
click at [1182, 127] on html "[PERSON_NAME] Media Platform Home Competition Topics Prompts Citations Optimize…" at bounding box center [613, 339] width 1226 height 679
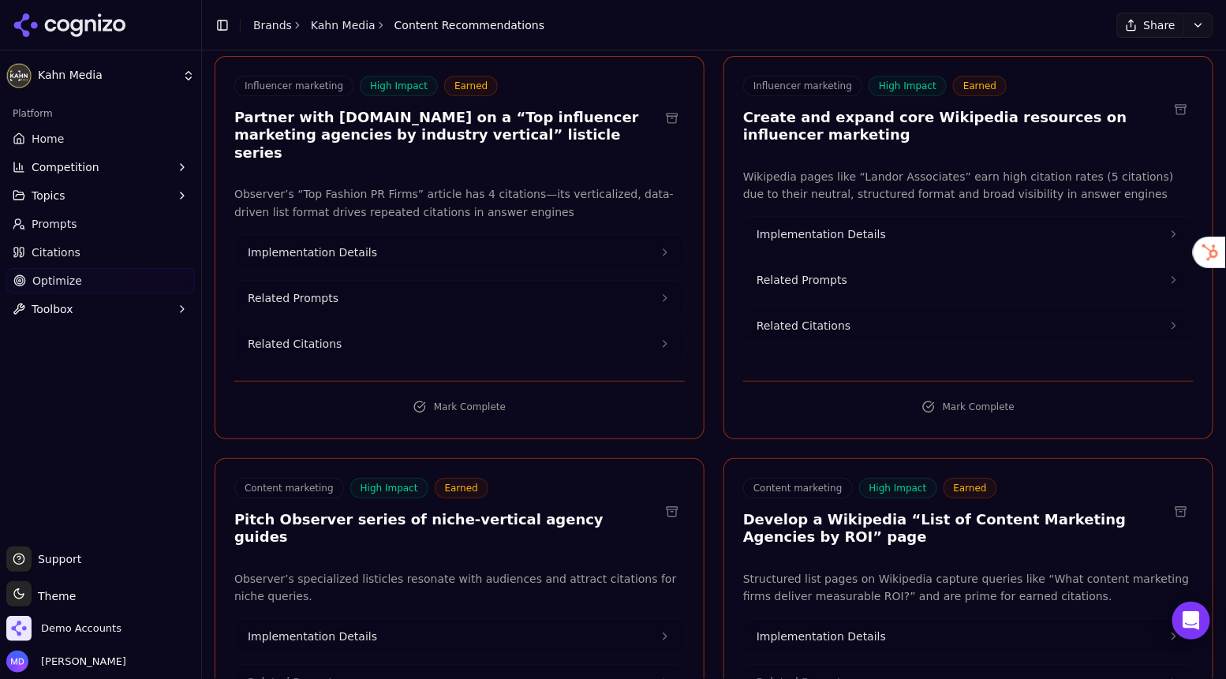
scroll to position [505, 0]
click at [308, 243] on span "Implementation Details" at bounding box center [312, 251] width 129 height 16
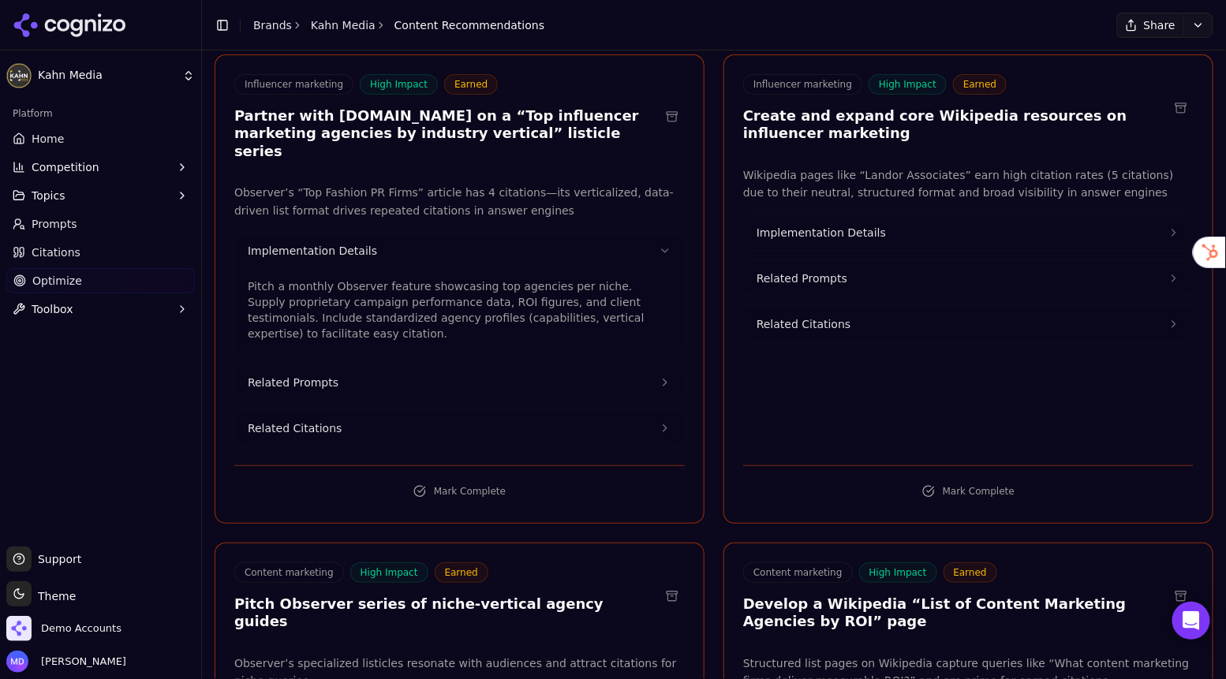
click at [841, 244] on button "Implementation Details" at bounding box center [968, 232] width 449 height 35
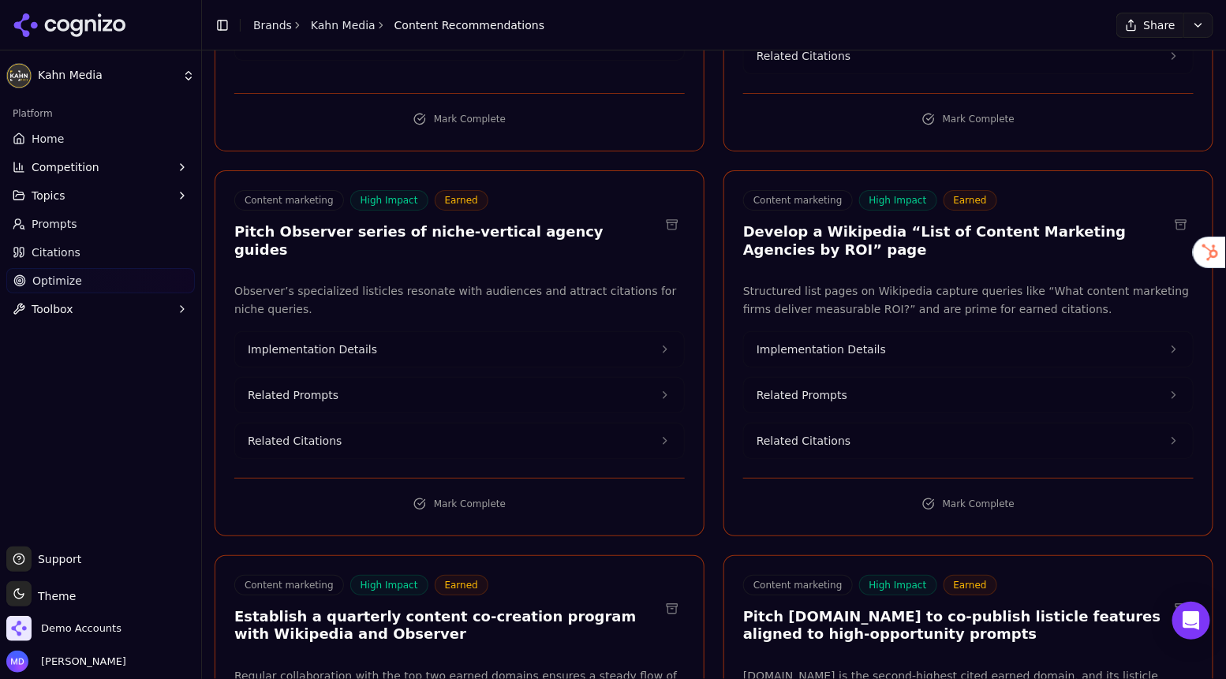
scroll to position [1273, 0]
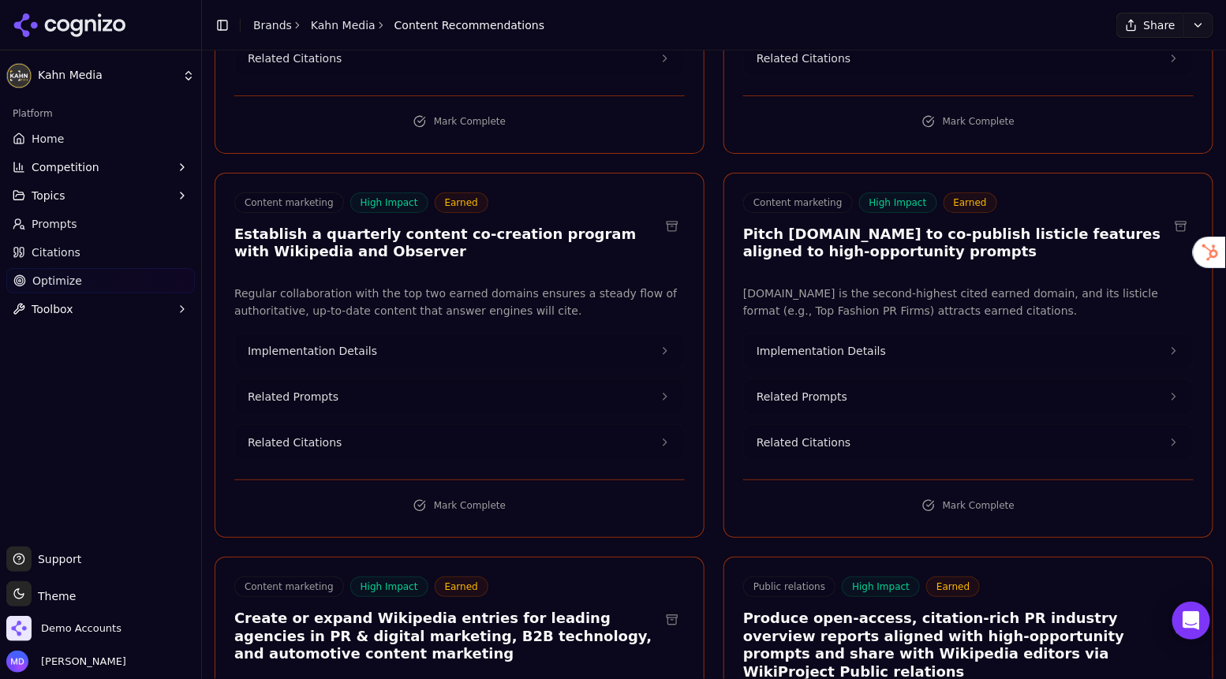
click at [82, 263] on link "Citations" at bounding box center [100, 252] width 188 height 25
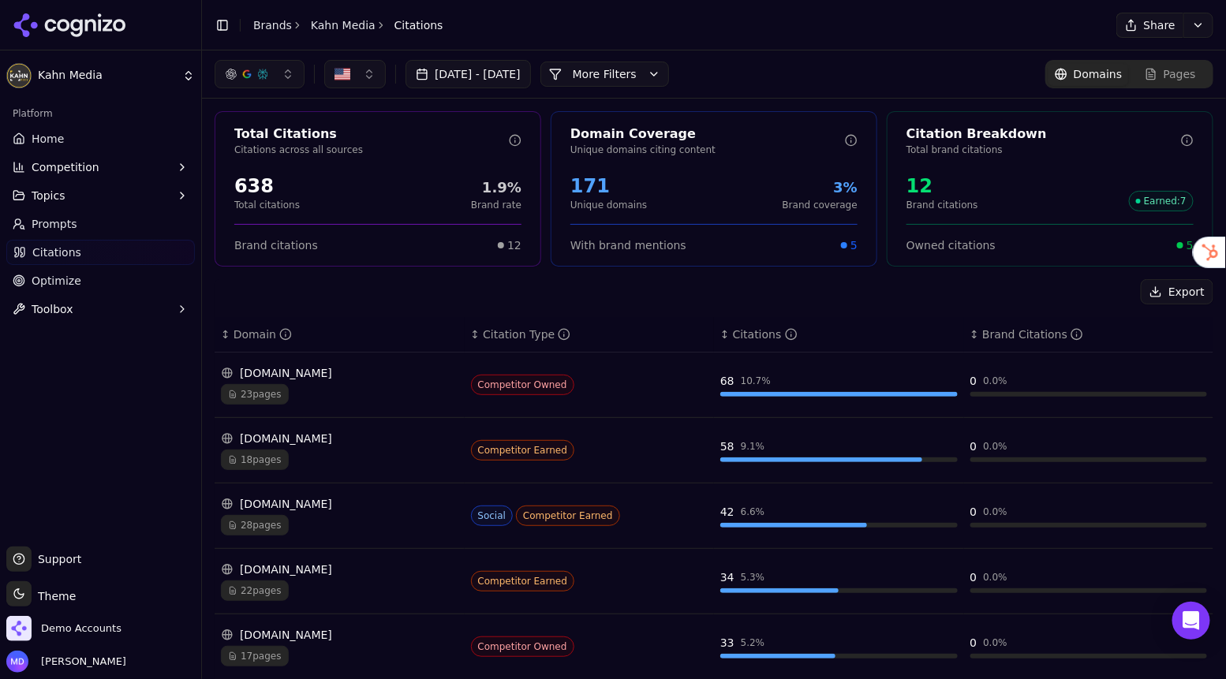
click at [380, 381] on div "[DOMAIN_NAME] 23 pages" at bounding box center [339, 384] width 237 height 39
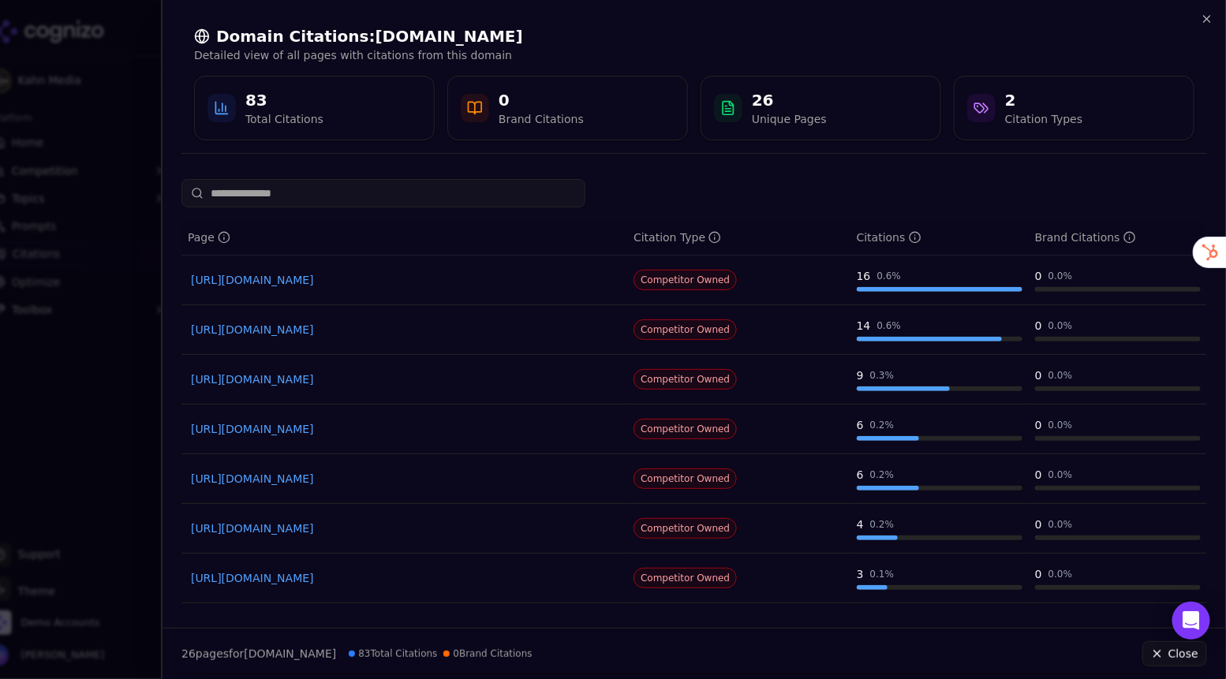
click at [147, 83] on div at bounding box center [613, 339] width 1226 height 679
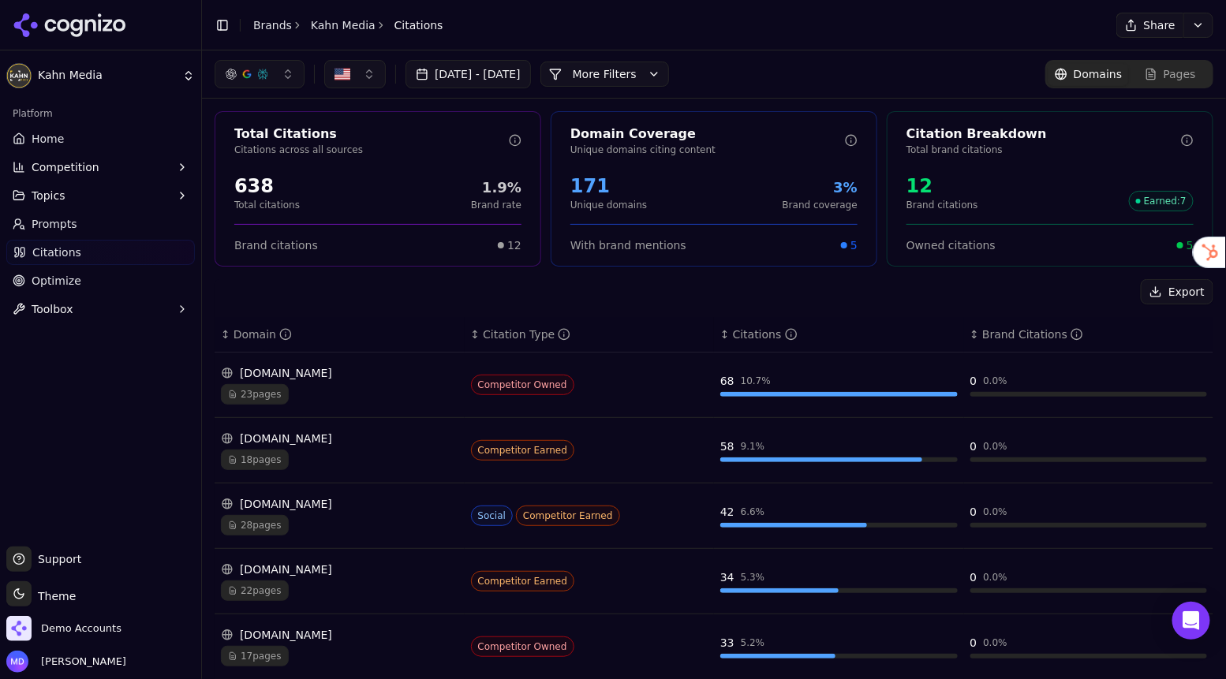
click at [268, 34] on div "Toggle Sidebar Brands [PERSON_NAME] Media Citations" at bounding box center [329, 25] width 254 height 22
click at [267, 29] on link "Brands" at bounding box center [272, 25] width 39 height 13
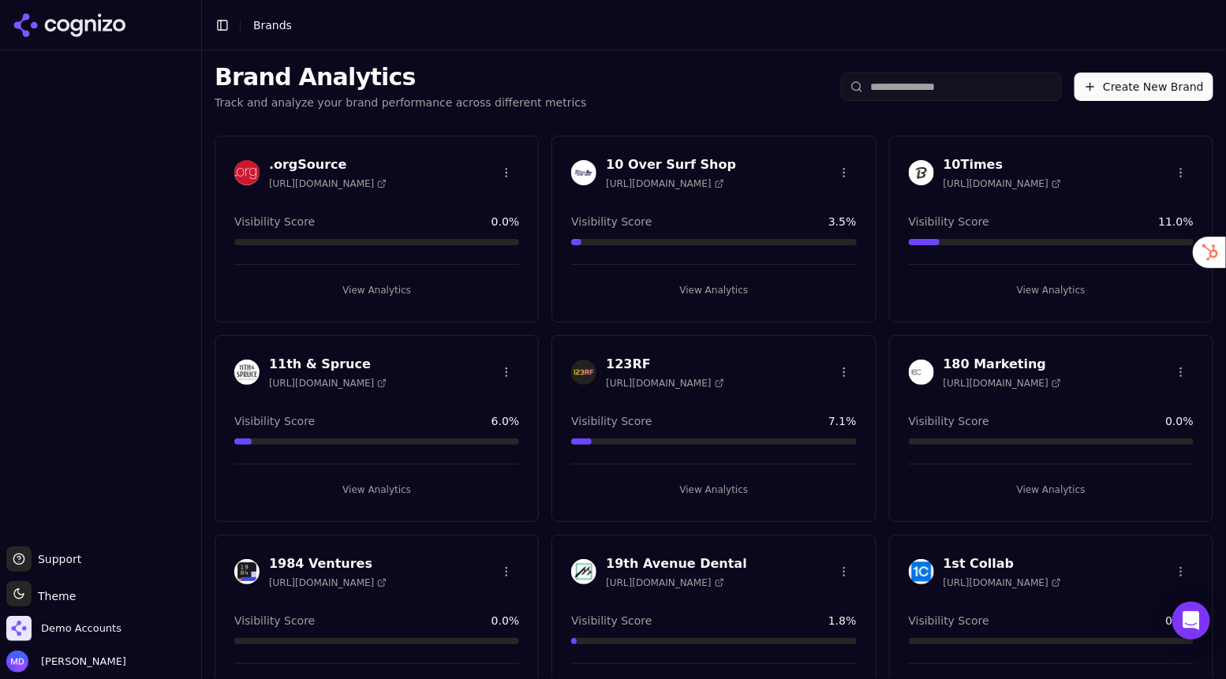
click at [993, 76] on input "search" at bounding box center [951, 87] width 221 height 28
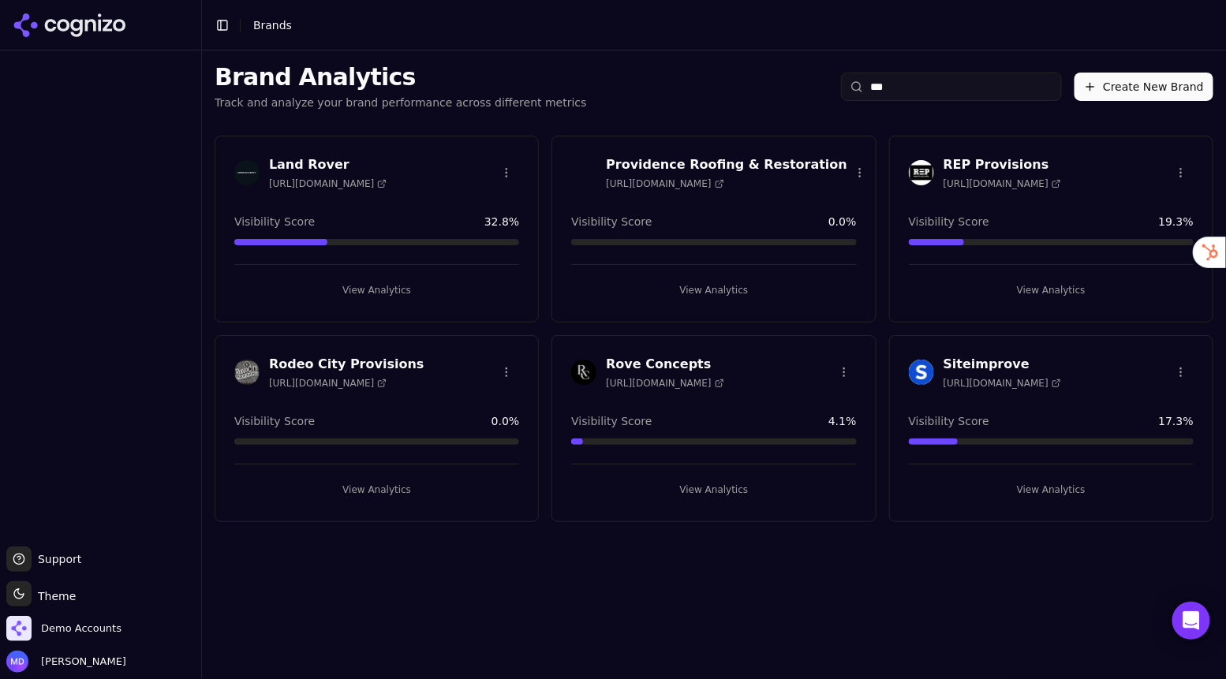
type input "***"
click at [717, 489] on button "View Analytics" at bounding box center [713, 489] width 285 height 25
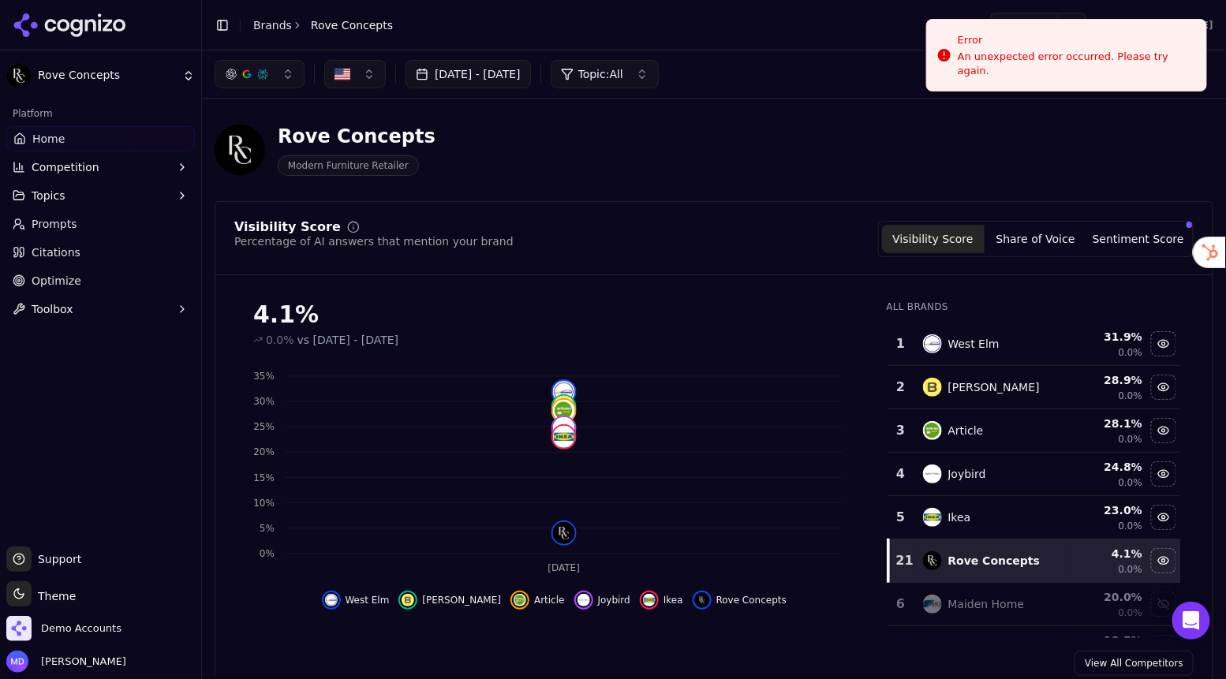
click at [814, 208] on div "Visibility Score Percentage of AI answers that mention your brand Visibility Sc…" at bounding box center [714, 448] width 998 height 494
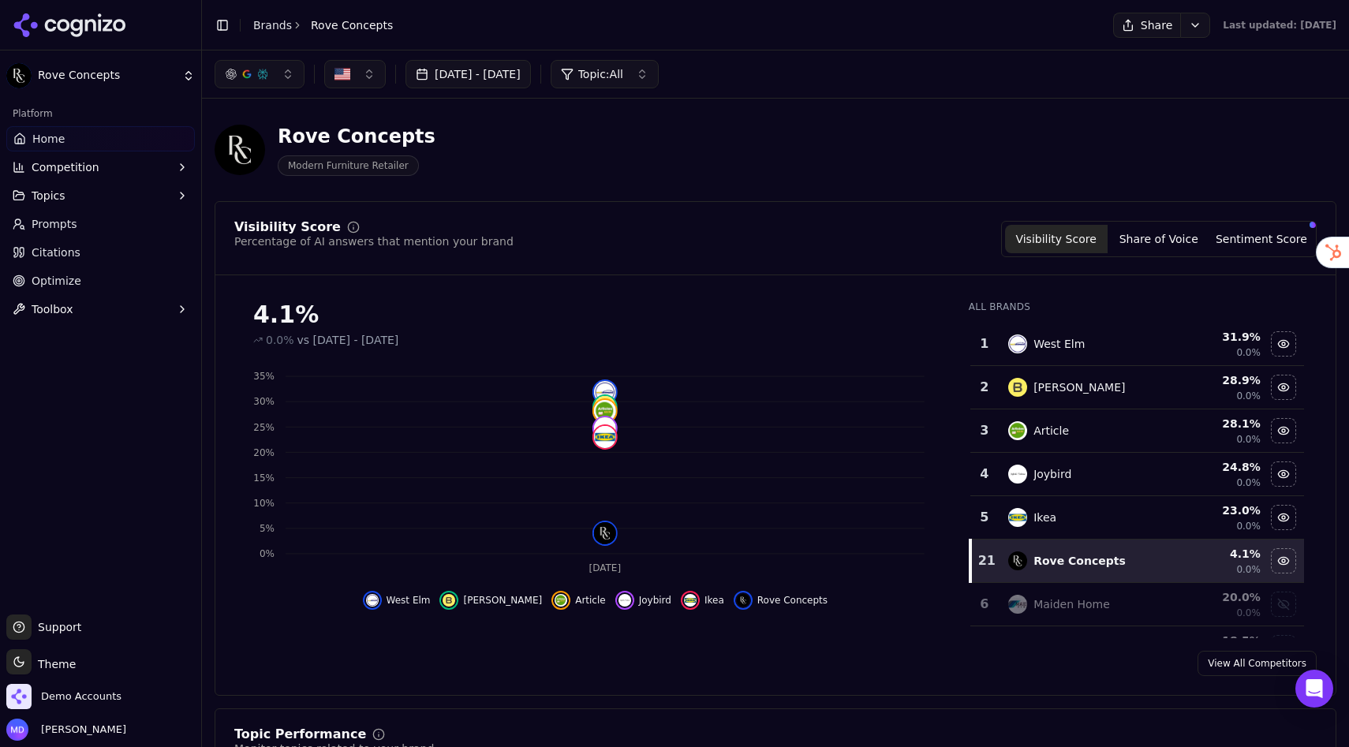
scroll to position [9, 0]
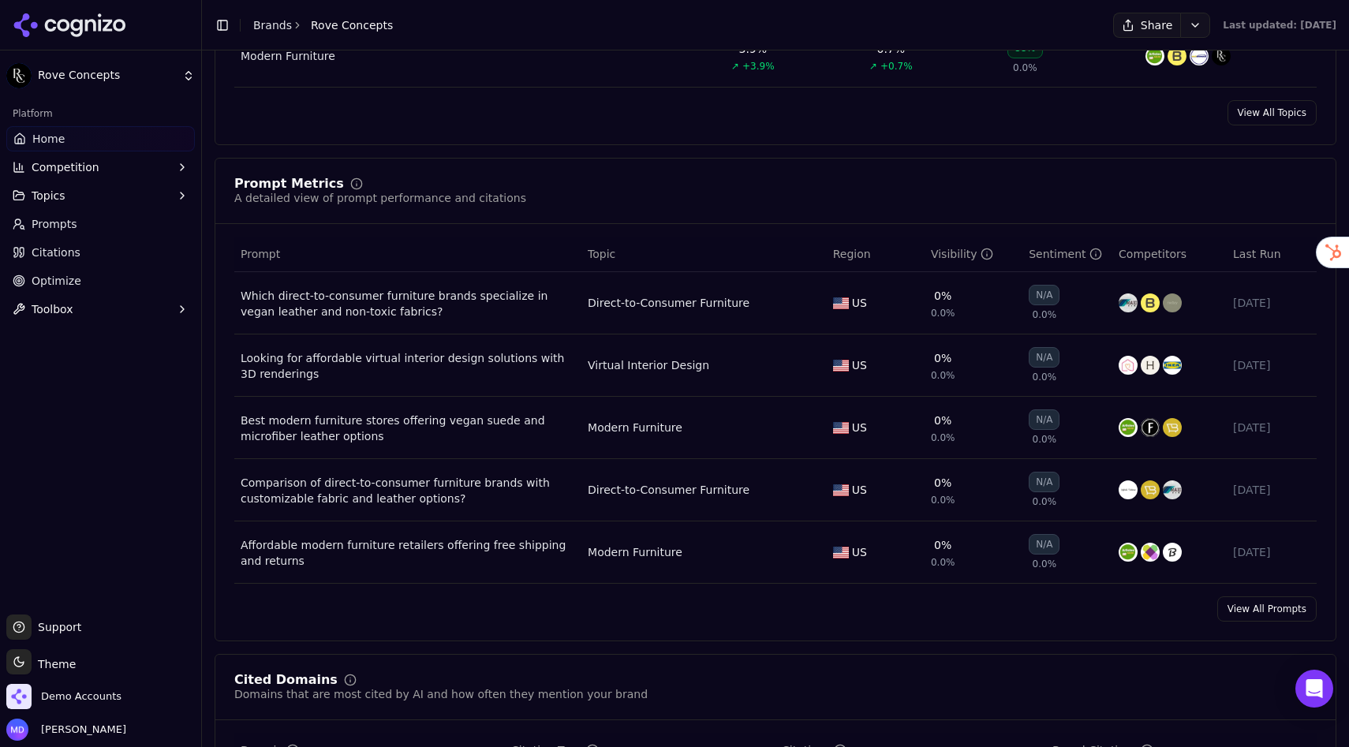
scroll to position [1053, 0]
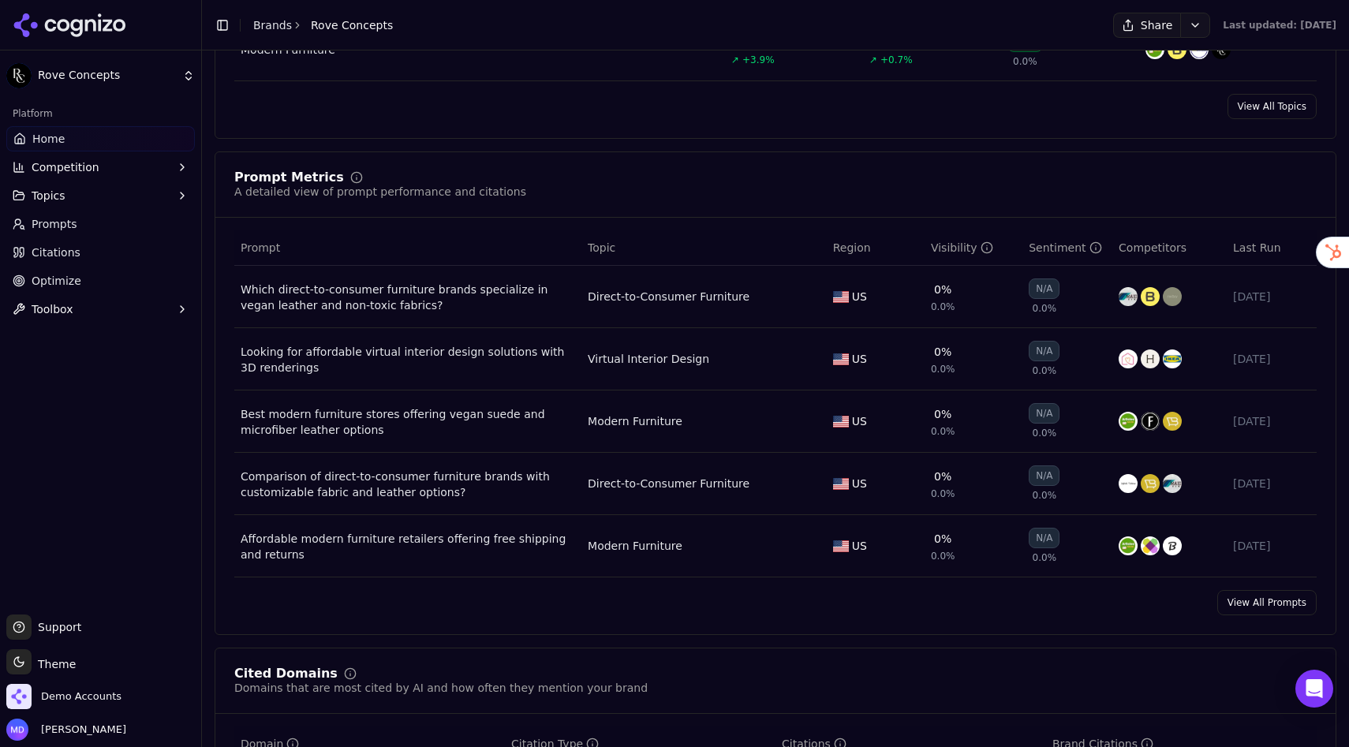
click at [1225, 600] on link "View All Prompts" at bounding box center [1266, 602] width 99 height 25
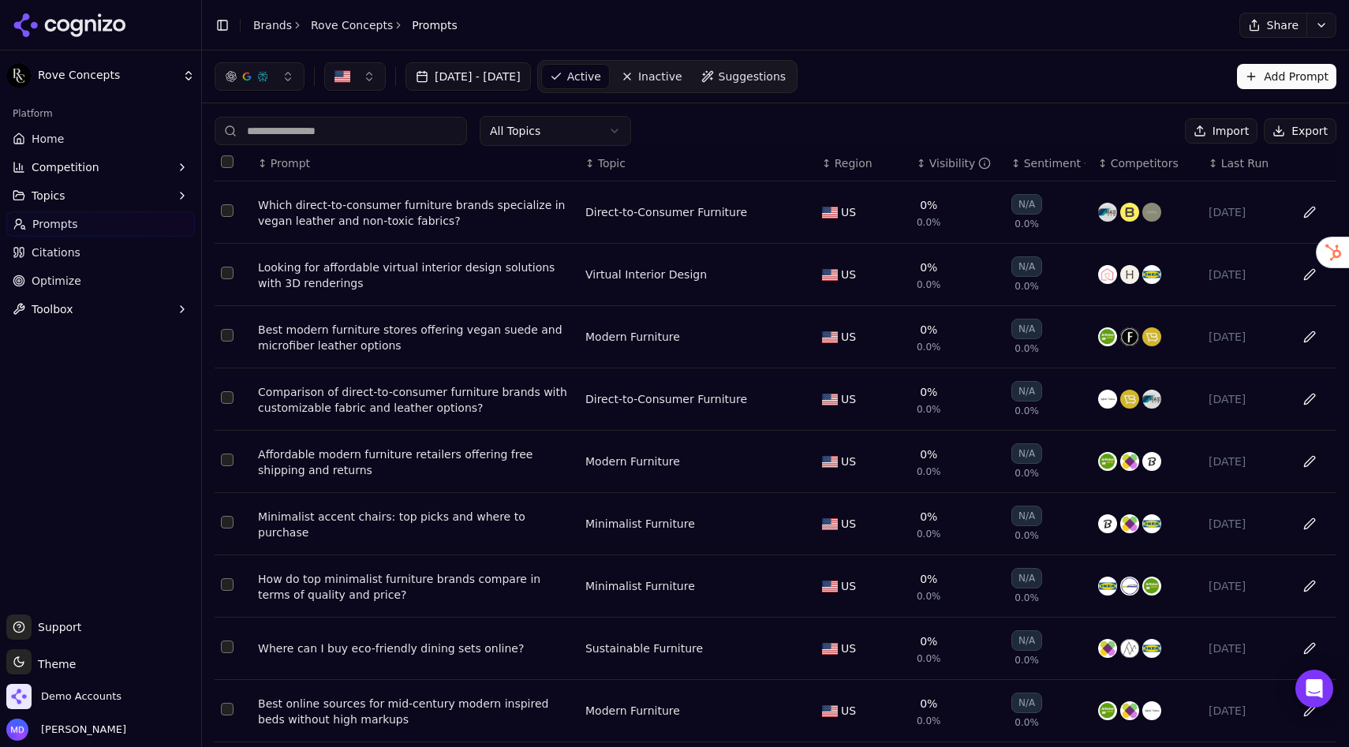
click at [942, 169] on div "Visibility" at bounding box center [960, 163] width 62 height 16
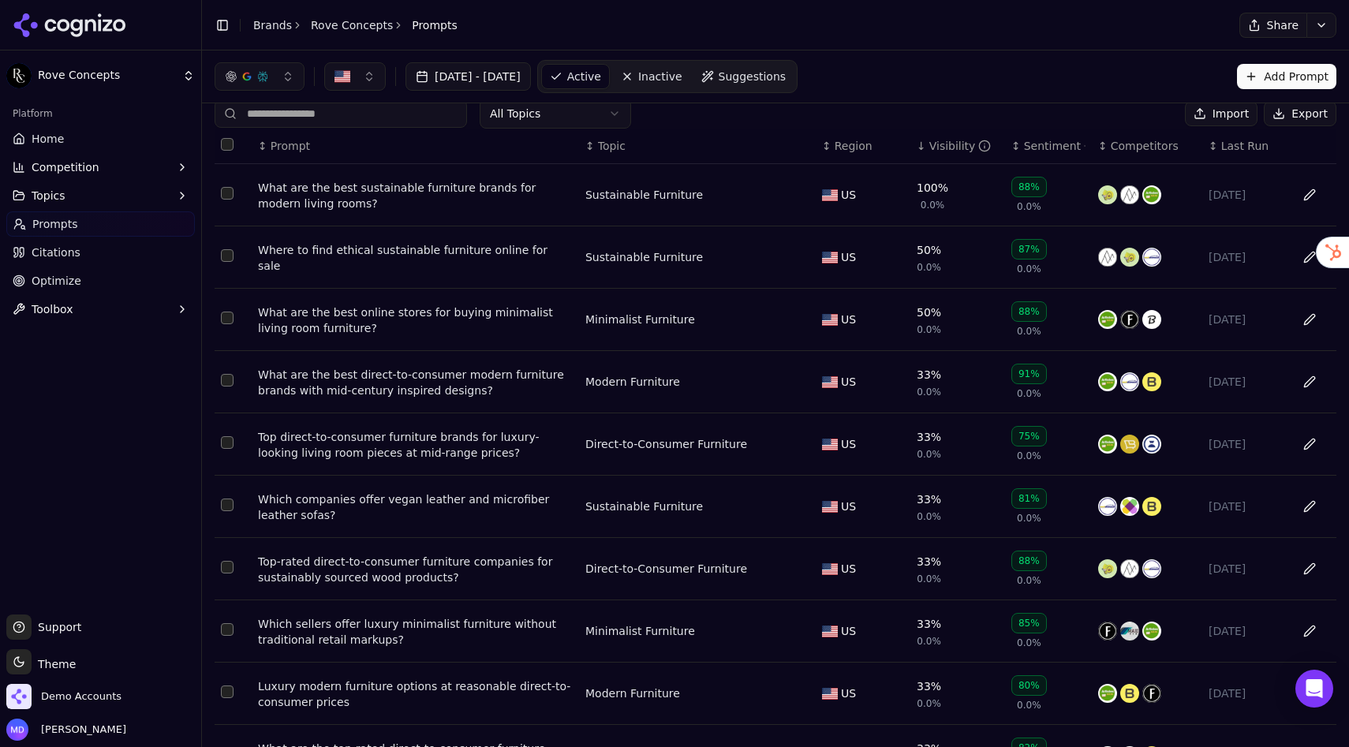
scroll to position [112, 0]
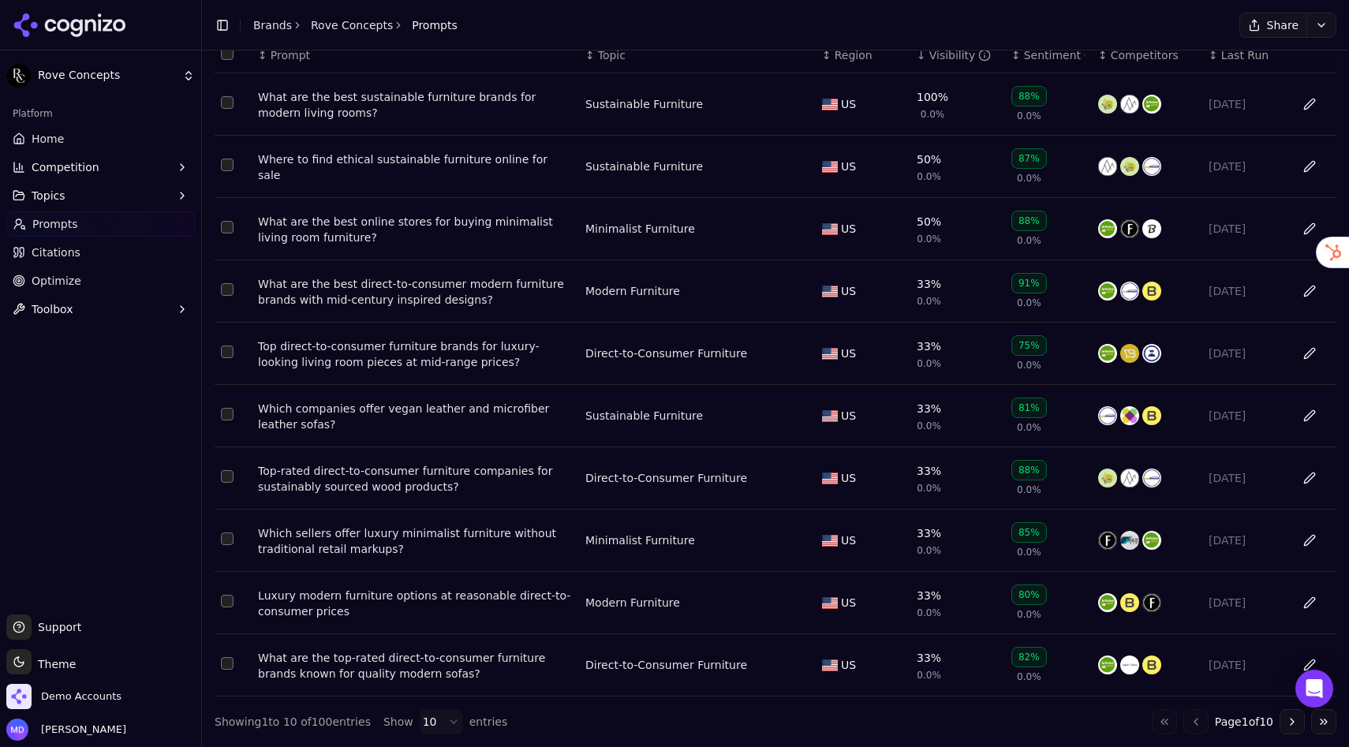
click at [1225, 678] on button "Go to next page" at bounding box center [1291, 721] width 25 height 25
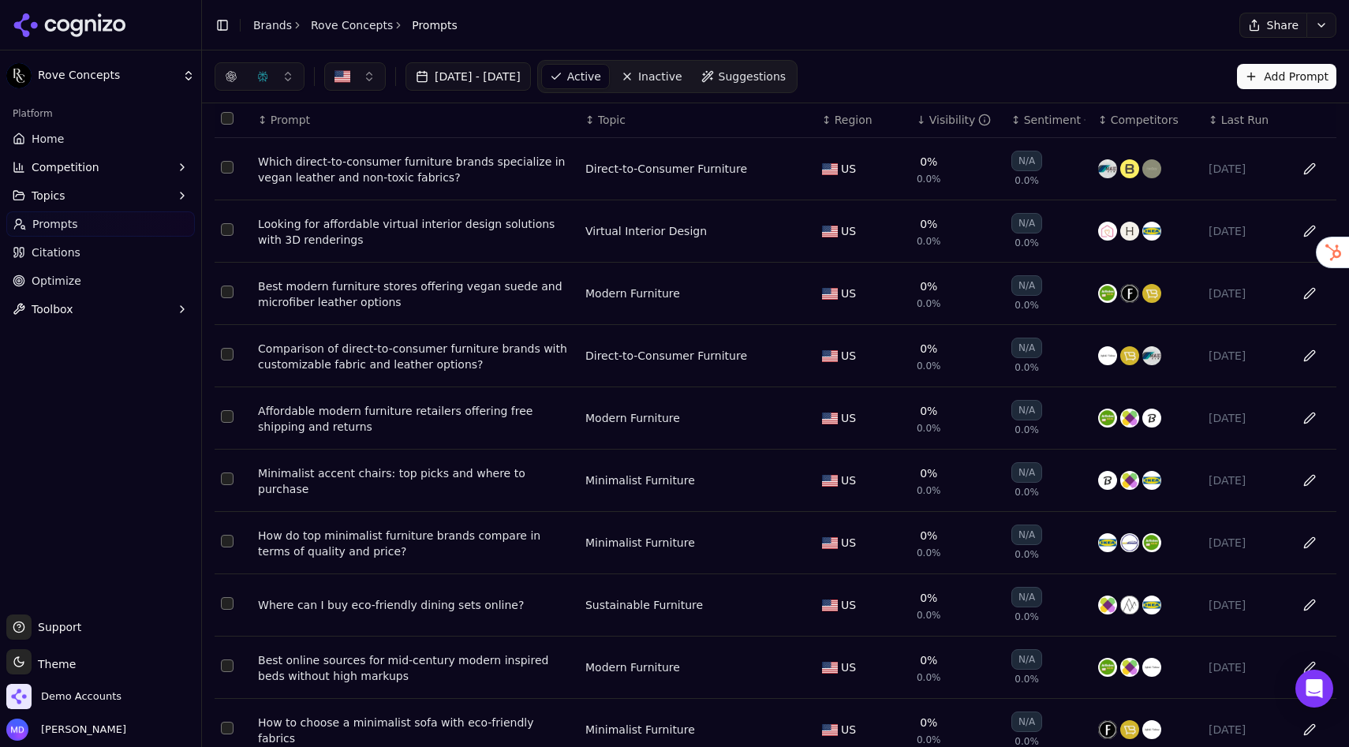
scroll to position [44, 0]
click at [129, 263] on link "Citations" at bounding box center [100, 252] width 188 height 25
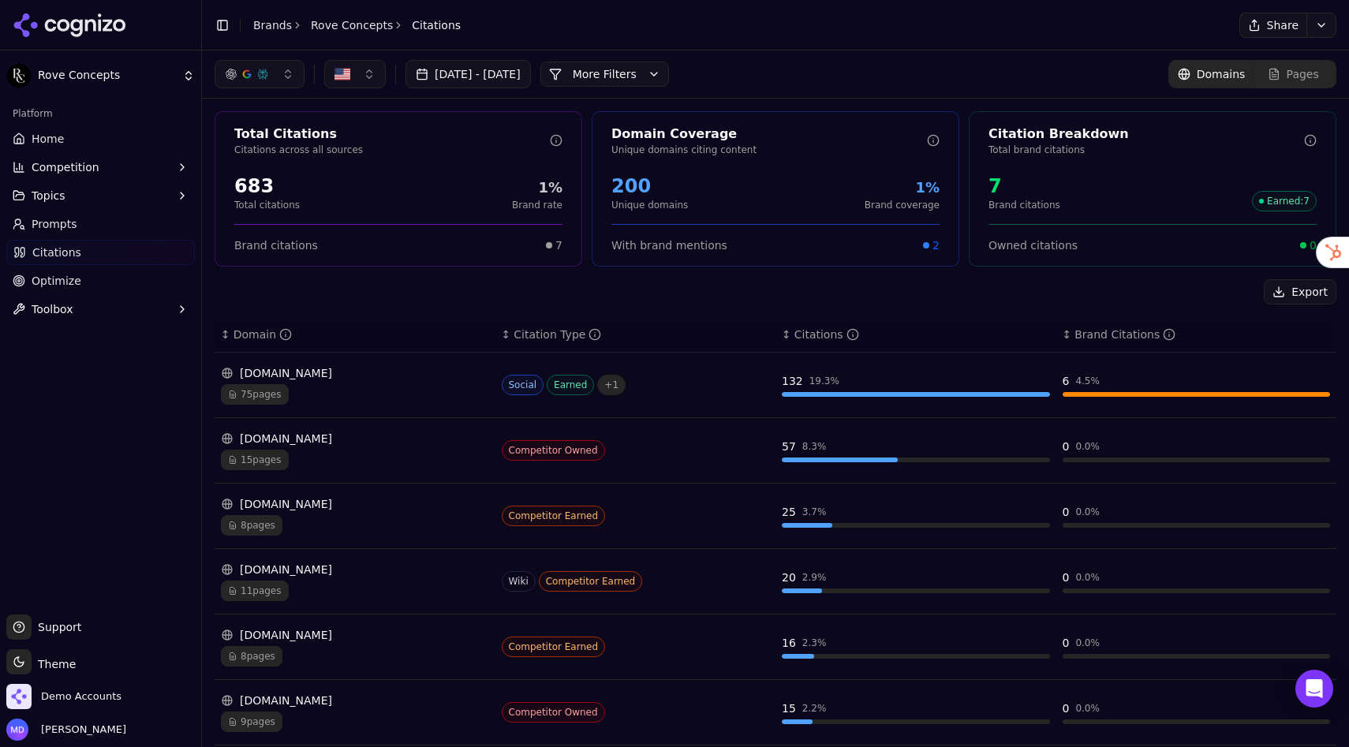
scroll to position [5, 0]
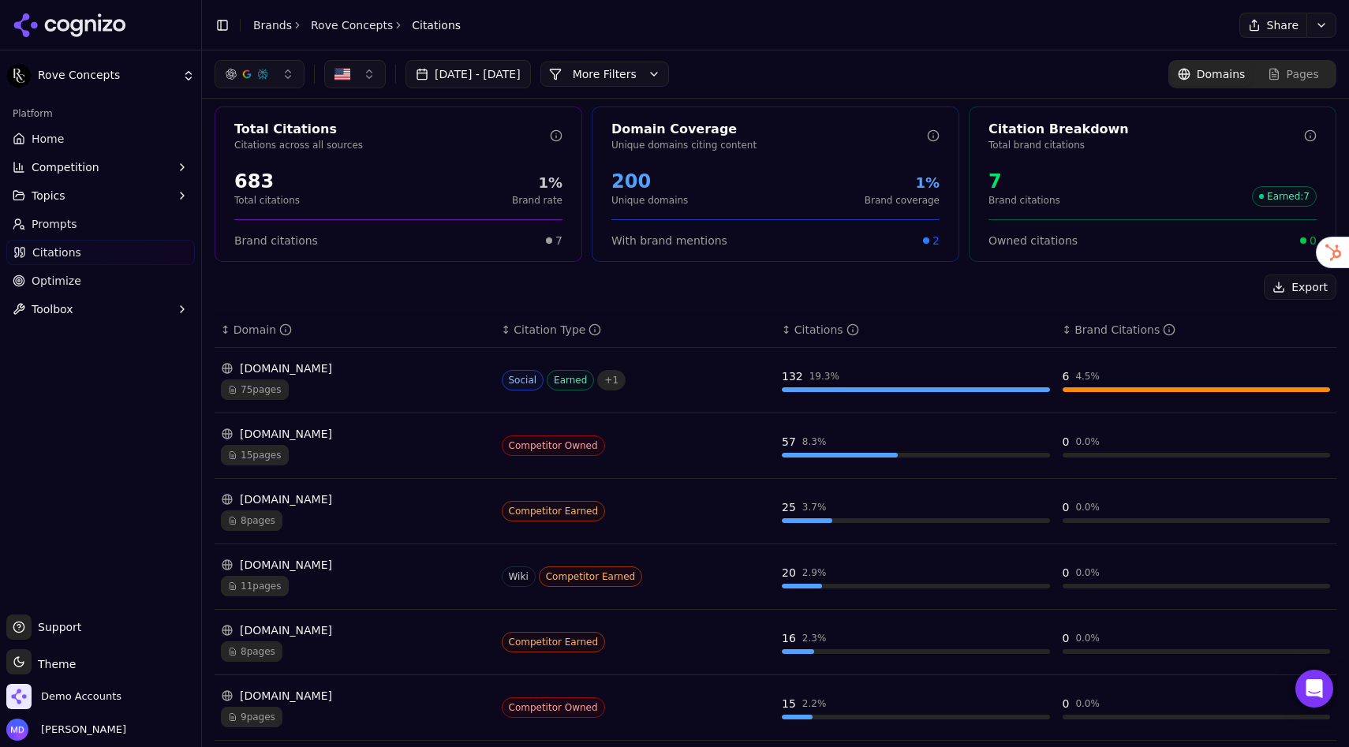
click at [85, 145] on link "Home" at bounding box center [100, 138] width 188 height 25
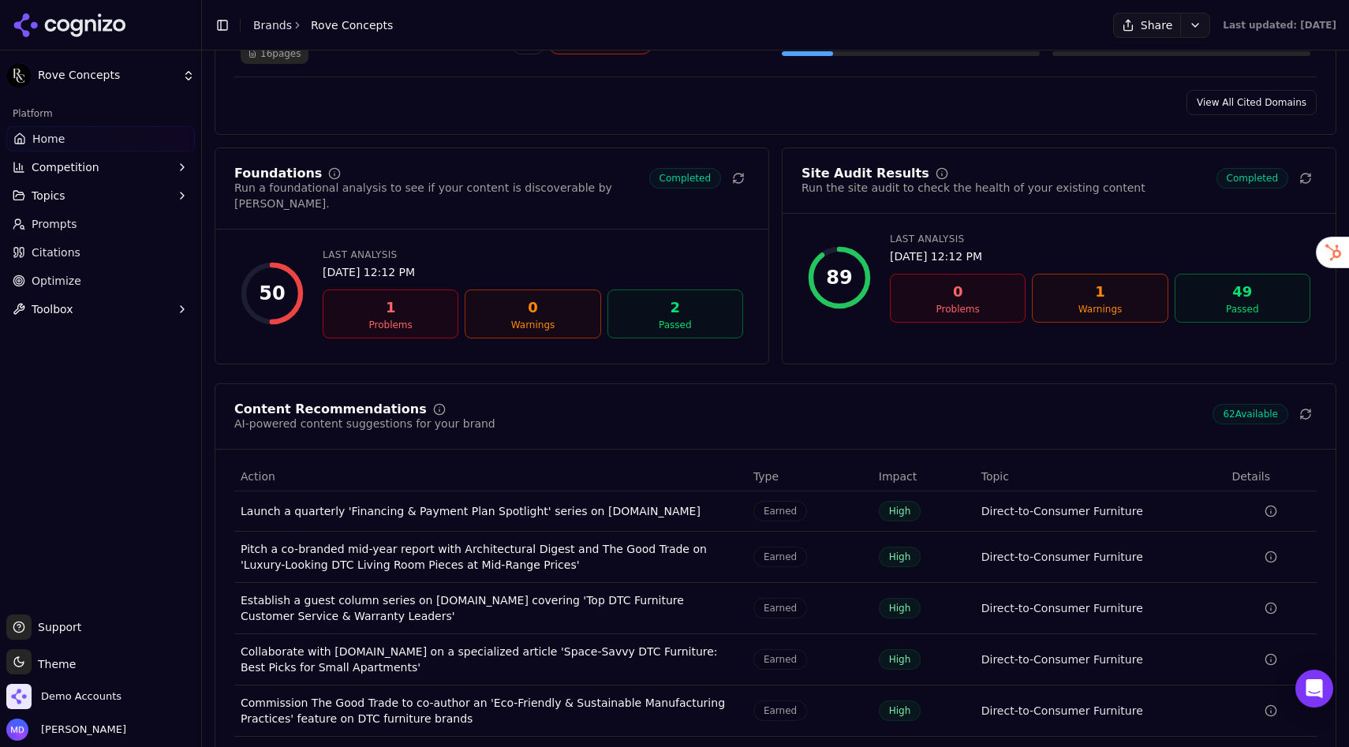
scroll to position [2066, 0]
click at [1225, 678] on link "View All Optimizations" at bounding box center [1253, 760] width 126 height 25
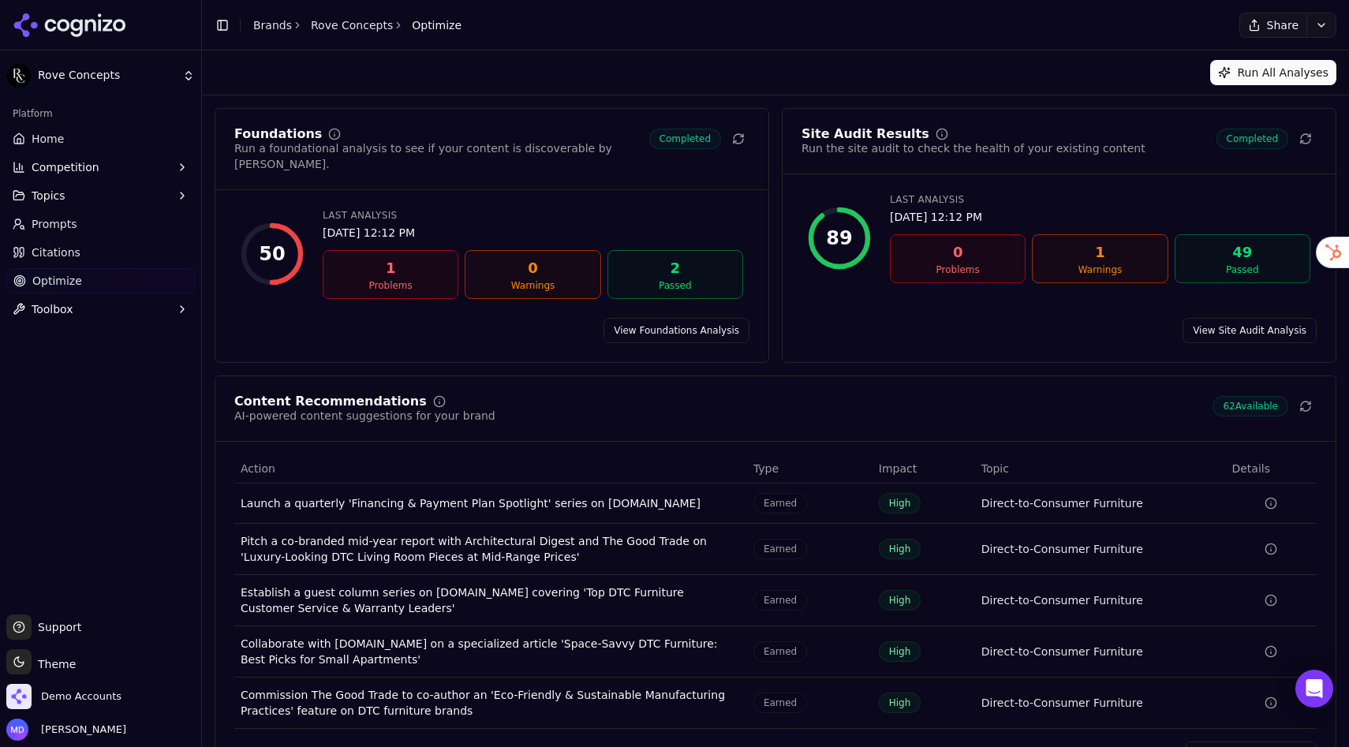
click at [1211, 678] on link "View recommendations" at bounding box center [1251, 753] width 132 height 25
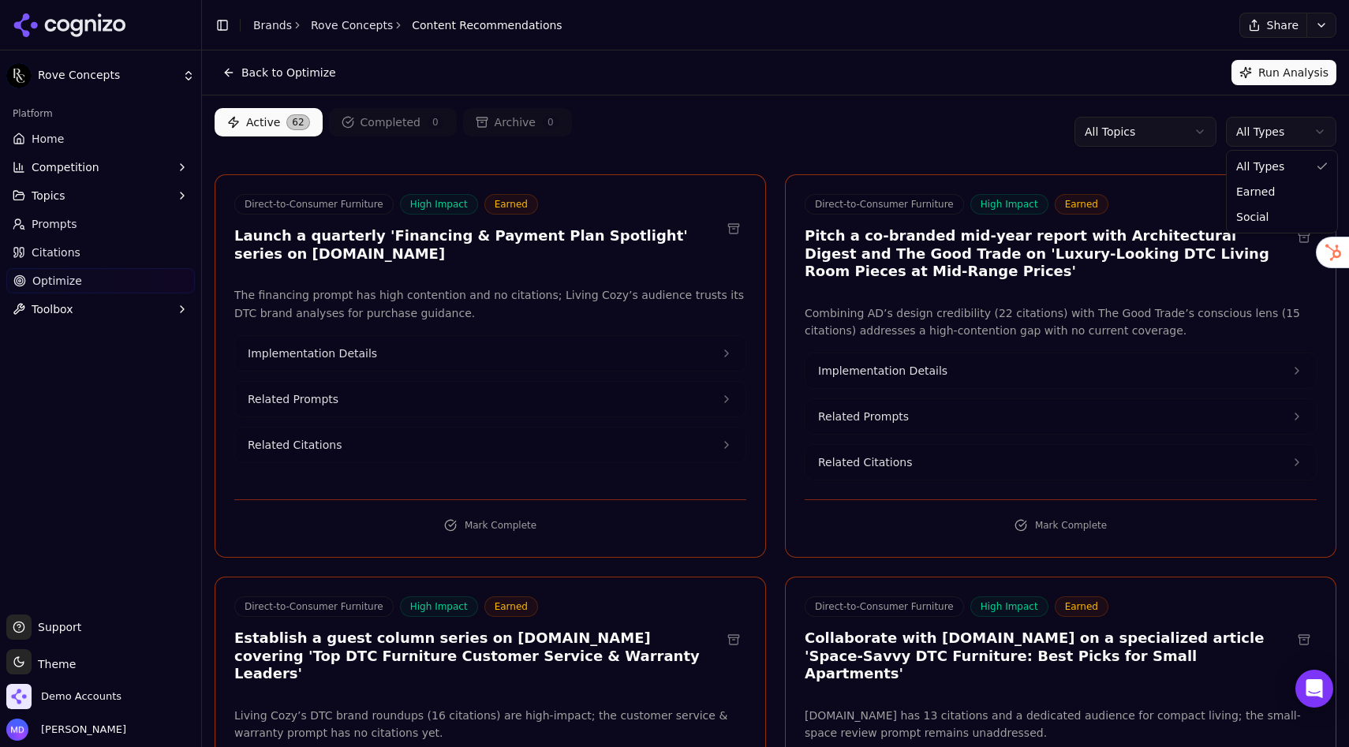
click at [1225, 121] on html "Rove Concepts Platform Home Competition Topics Prompts Citations Optimize Toolb…" at bounding box center [674, 373] width 1349 height 747
click at [883, 103] on html "Rove Concepts Platform Home Competition Topics Prompts Citations Optimize Toolb…" at bounding box center [674, 373] width 1349 height 747
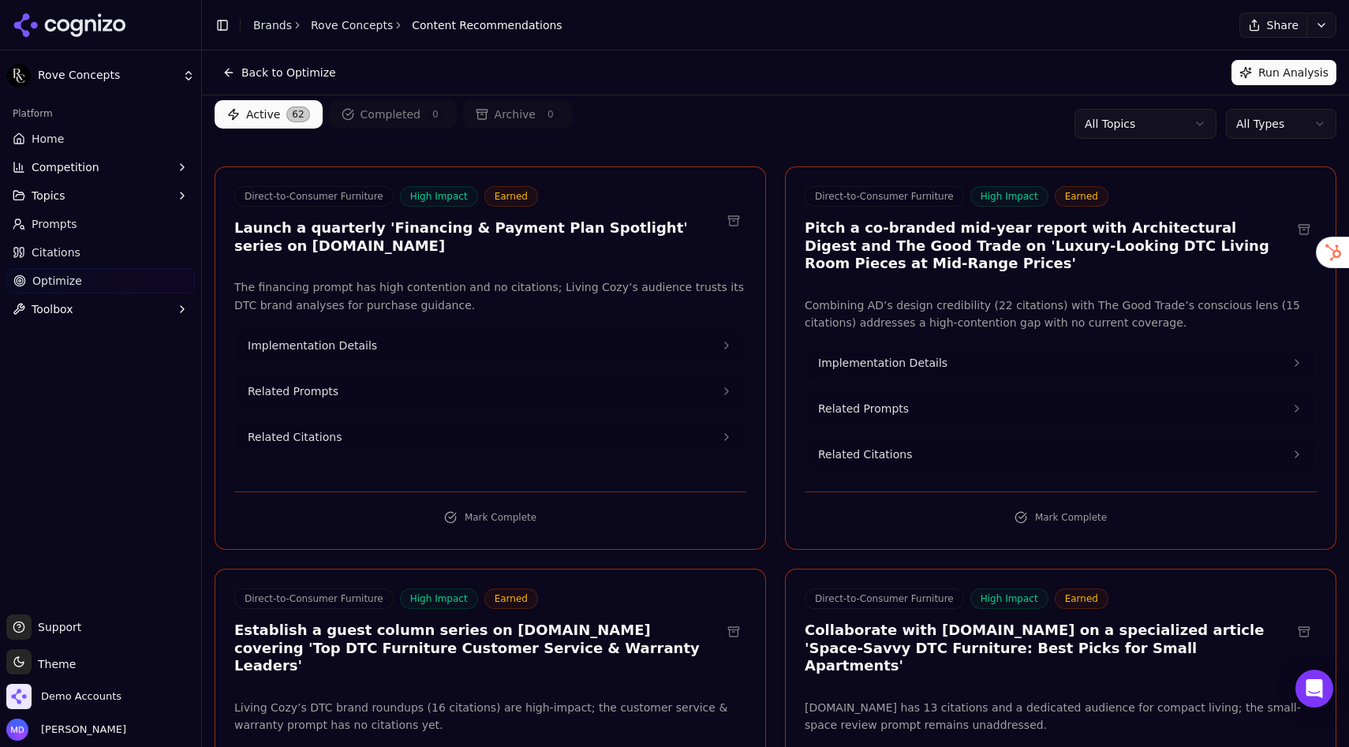
scroll to position [7, 0]
click at [599, 334] on button "Implementation Details" at bounding box center [490, 346] width 510 height 35
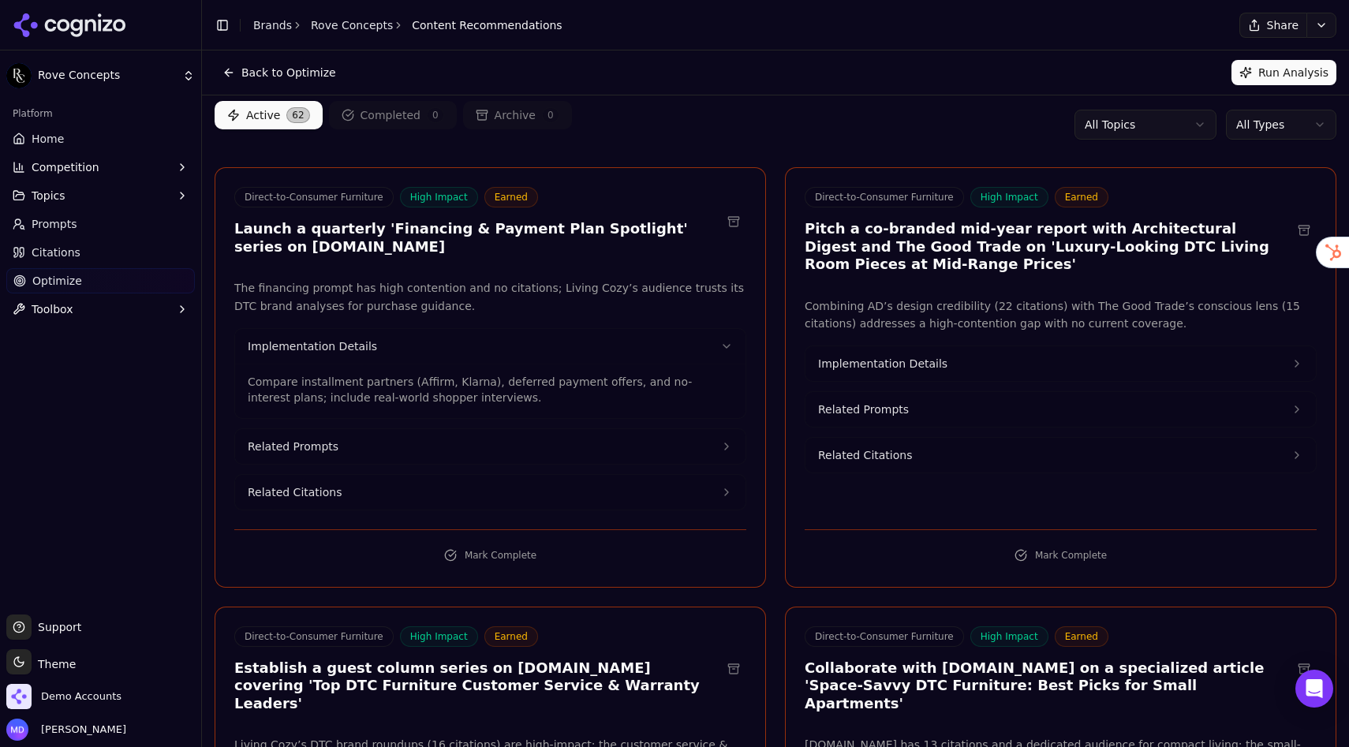
click at [892, 358] on span "Implementation Details" at bounding box center [882, 364] width 129 height 16
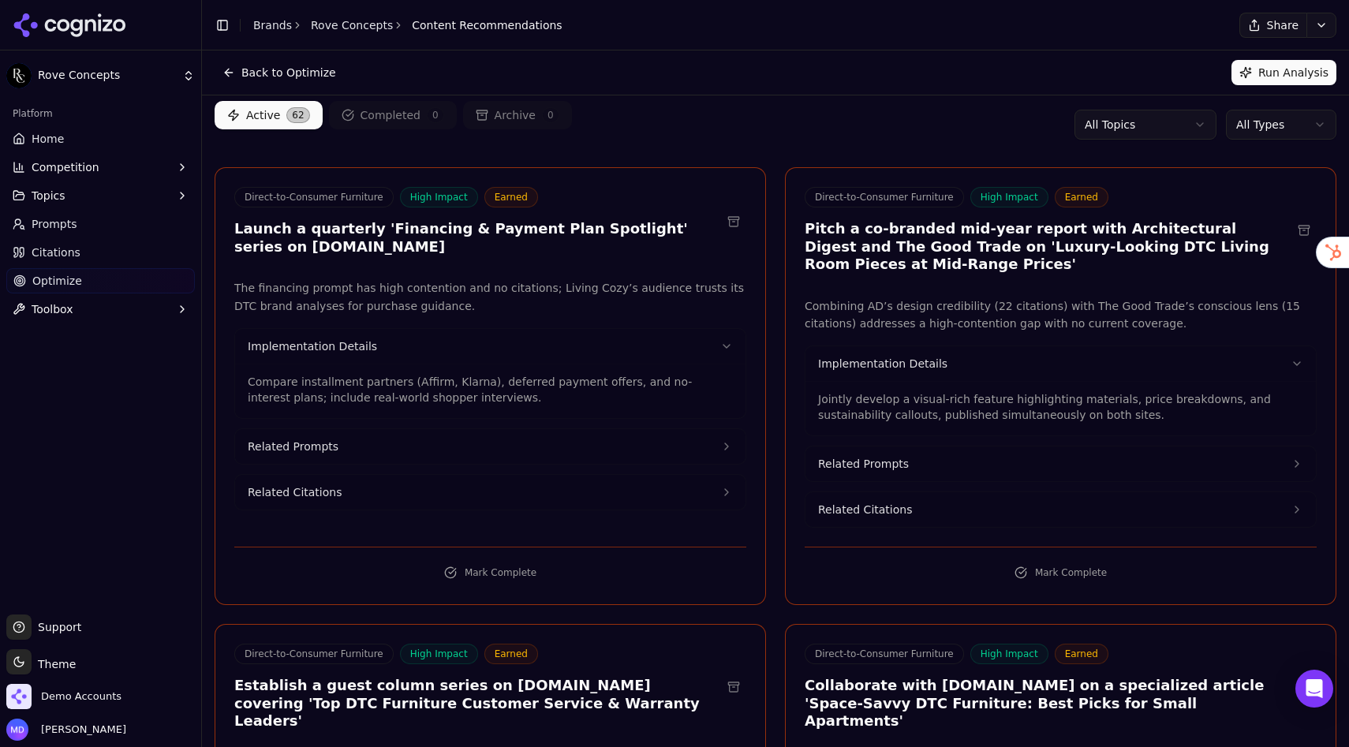
click at [56, 173] on span "Competition" at bounding box center [66, 167] width 68 height 16
click at [46, 271] on span "Topics" at bounding box center [49, 271] width 34 height 16
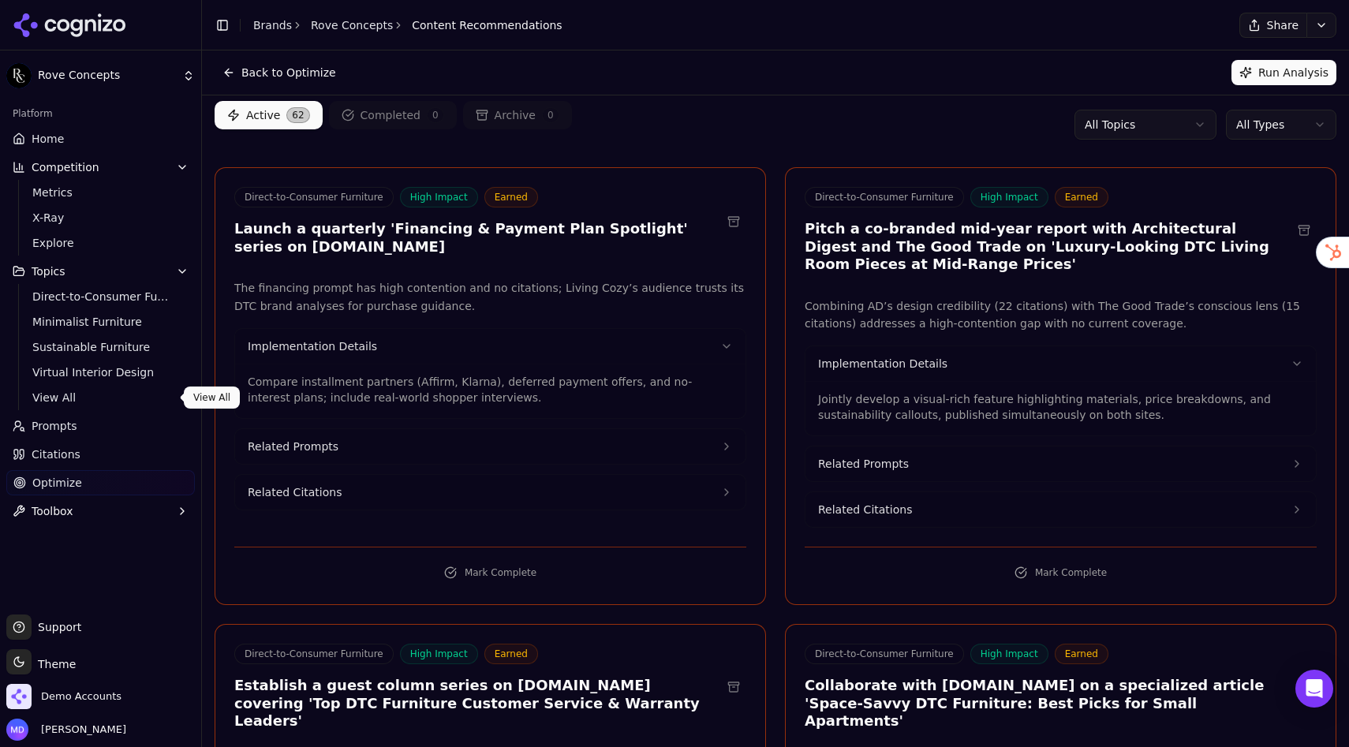
click at [69, 394] on span "View All" at bounding box center [100, 398] width 137 height 16
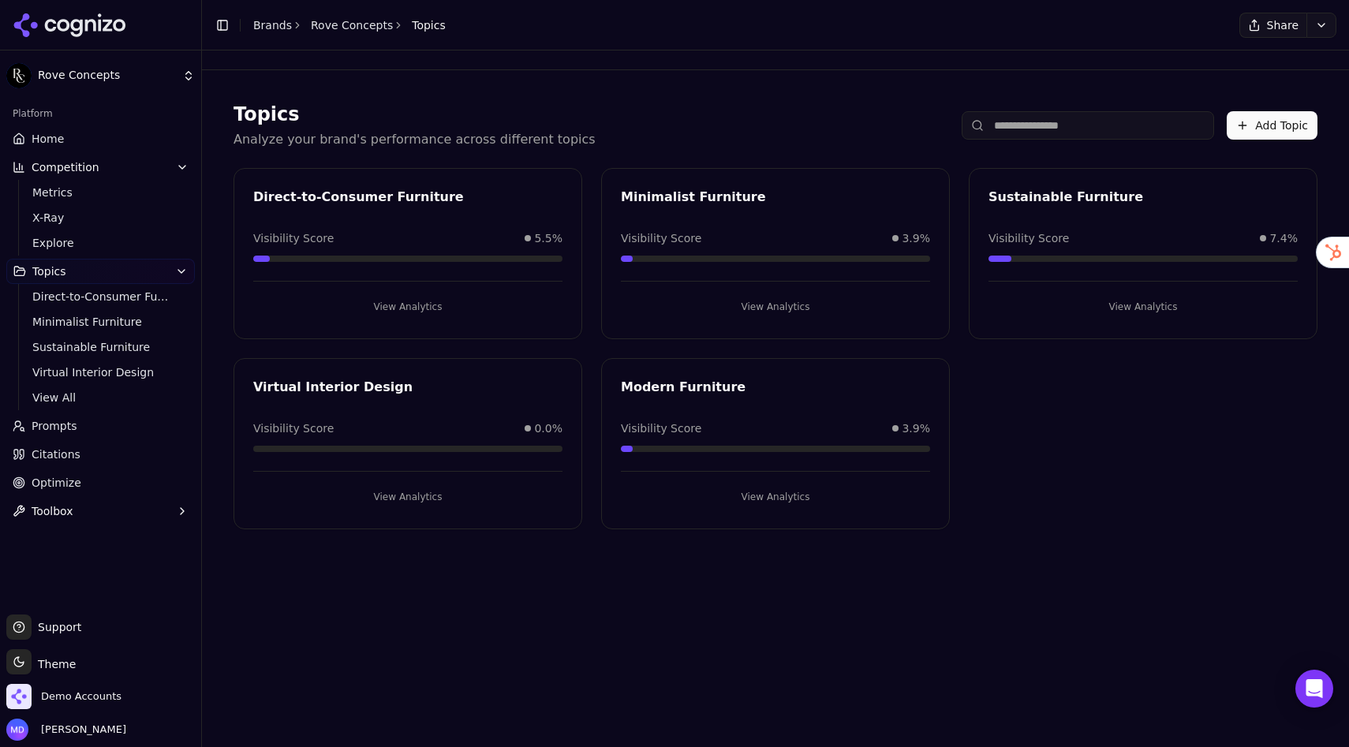
click at [73, 453] on span "Citations" at bounding box center [56, 454] width 49 height 16
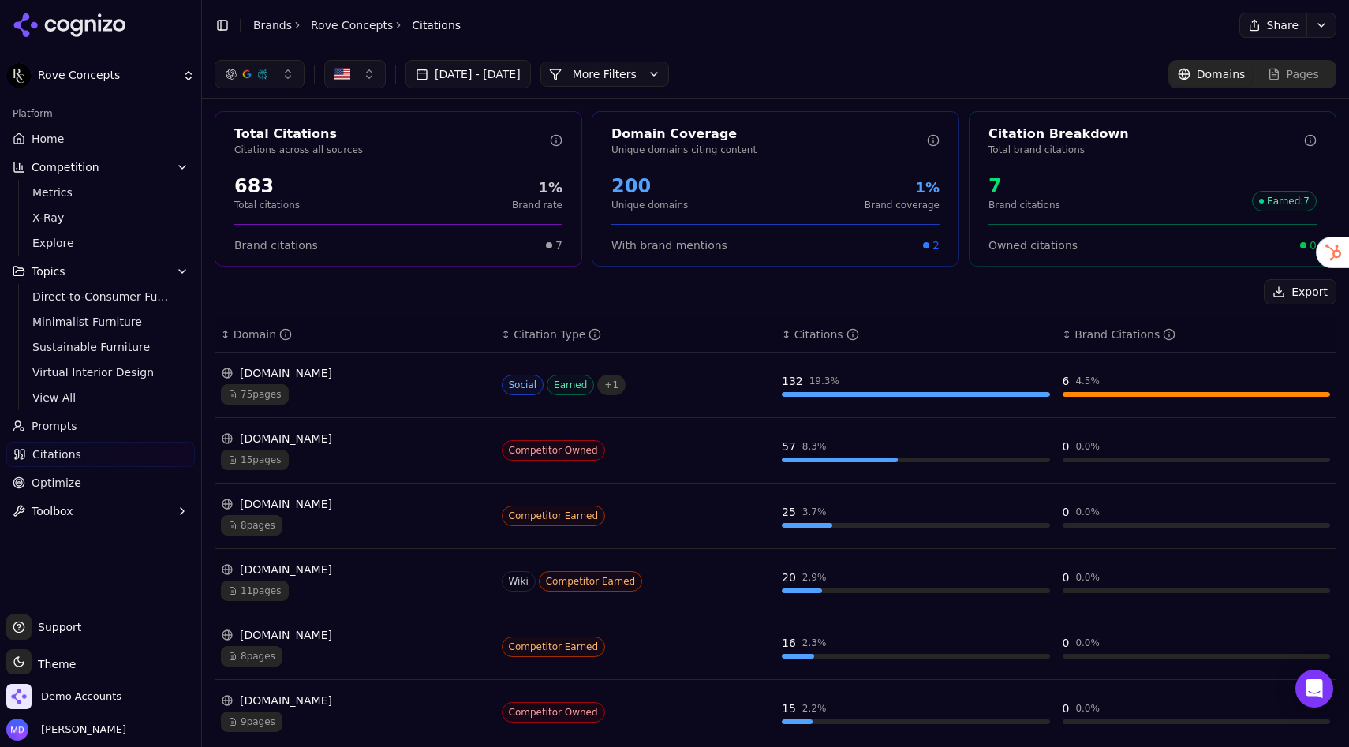
click at [349, 381] on div "[DOMAIN_NAME] 75 pages" at bounding box center [355, 384] width 268 height 39
